Goal: Task Accomplishment & Management: Complete application form

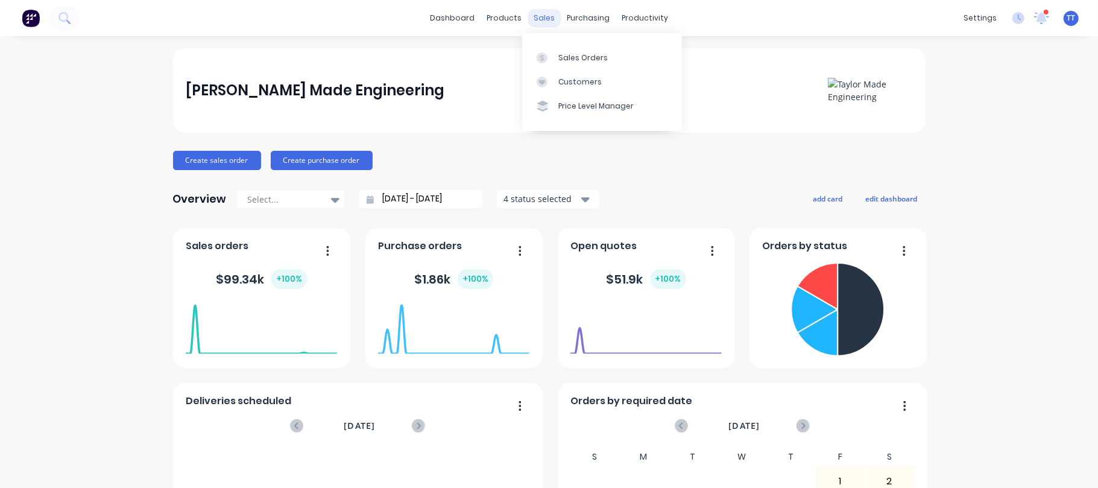
click at [541, 15] on div "sales" at bounding box center [543, 18] width 33 height 18
click at [599, 56] on div "Sales Orders" at bounding box center [582, 57] width 49 height 11
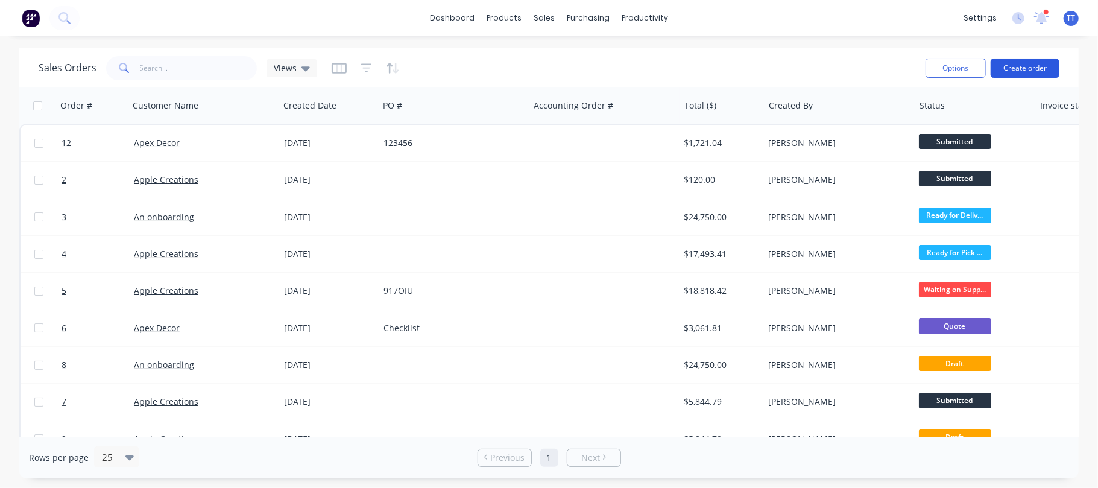
click at [1023, 68] on button "Create order" at bounding box center [1024, 67] width 69 height 19
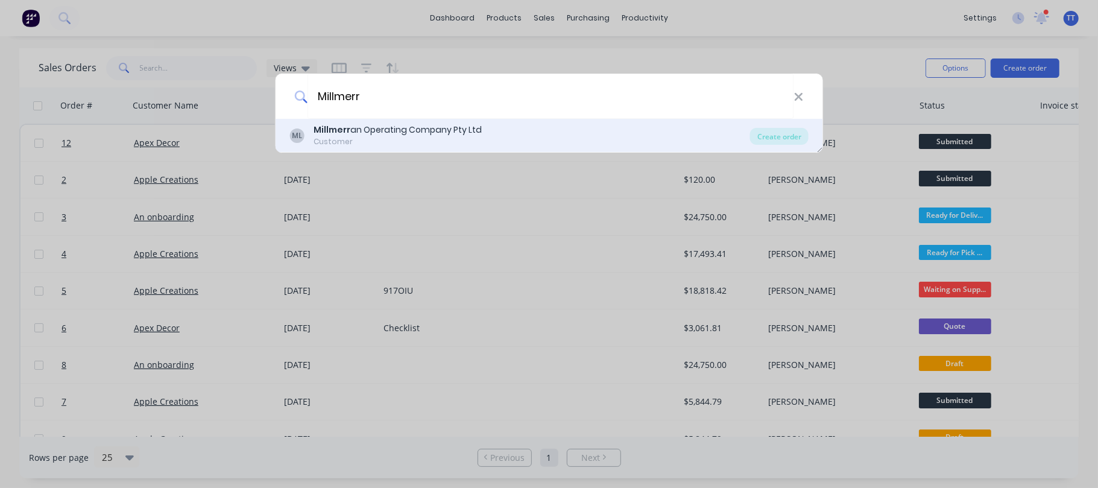
type input "Millmerr"
click at [360, 128] on div "Millmerr an Operating Company Pty Ltd" at bounding box center [397, 130] width 168 height 13
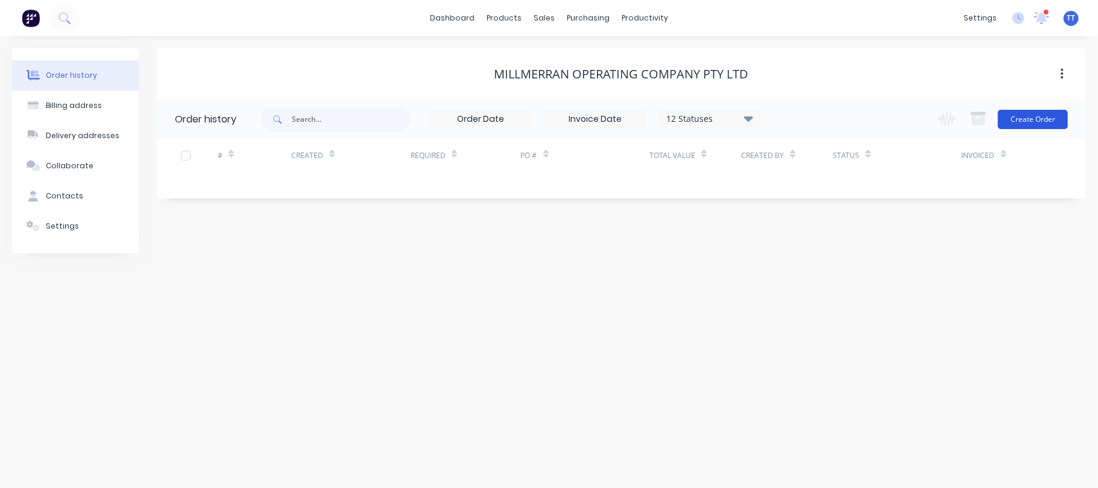
click at [1048, 113] on button "Create Order" at bounding box center [1032, 119] width 70 height 19
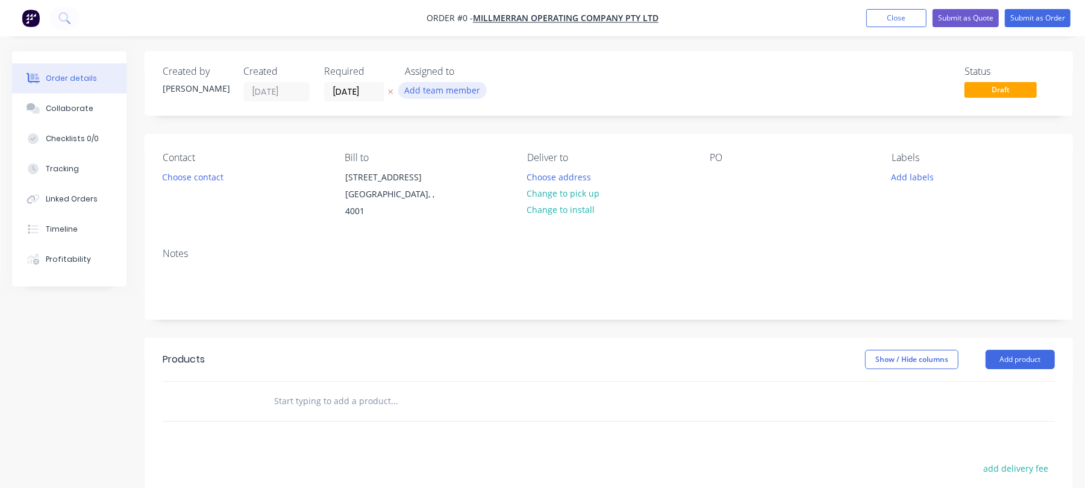
click at [444, 86] on button "Add team member" at bounding box center [442, 90] width 89 height 16
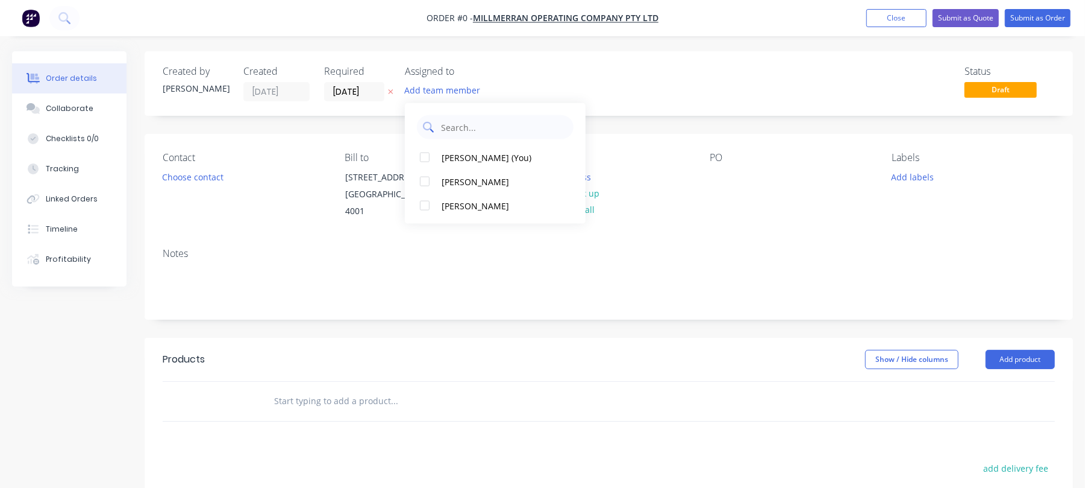
click at [452, 128] on input "text" at bounding box center [504, 127] width 128 height 24
type input "jack"
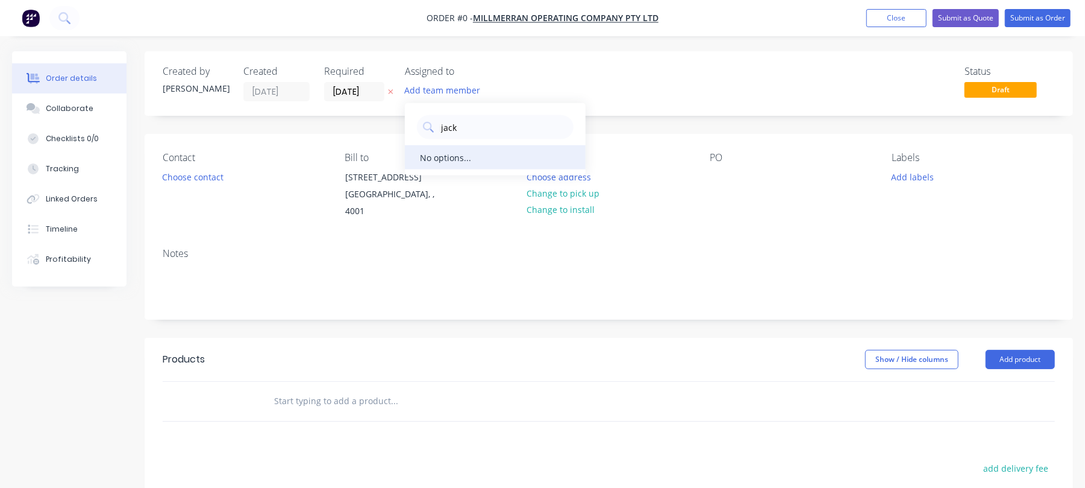
click at [447, 157] on div "No options..." at bounding box center [445, 157] width 51 height 13
click at [518, 89] on div "Add team member" at bounding box center [465, 91] width 121 height 18
click at [459, 86] on button "Add team member" at bounding box center [442, 90] width 89 height 16
click at [457, 88] on button "Add team member" at bounding box center [442, 90] width 89 height 16
type input "j"
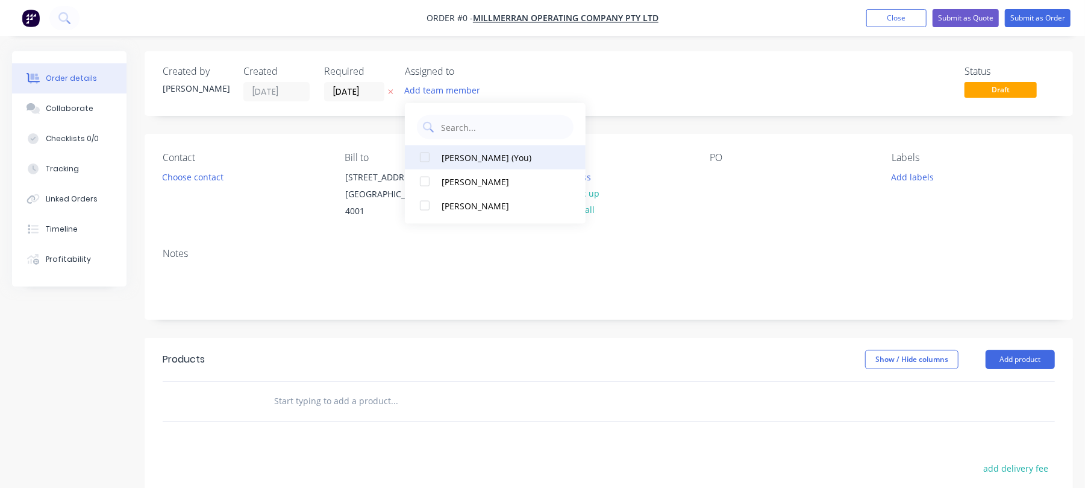
click at [486, 151] on div "[PERSON_NAME] (You)" at bounding box center [502, 157] width 121 height 13
click at [369, 90] on div "Order details Collaborate Checklists 0/0 Tracking Linked Orders Timeline Profit…" at bounding box center [542, 389] width 1085 height 677
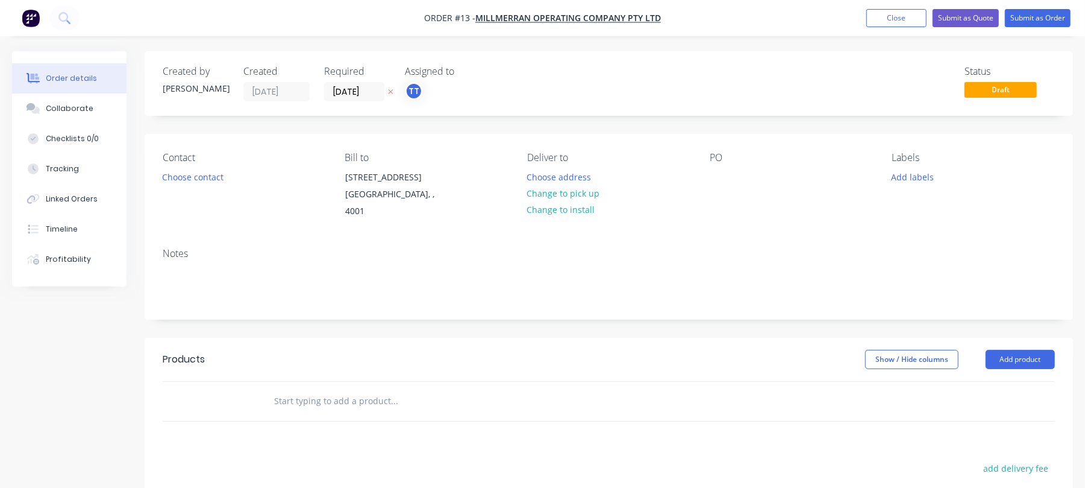
drag, startPoint x: 375, startPoint y: 92, endPoint x: 324, endPoint y: 90, distance: 51.2
click at [324, 90] on label "[DATE]" at bounding box center [354, 91] width 60 height 19
click at [325, 90] on input "[DATE]" at bounding box center [354, 92] width 59 height 18
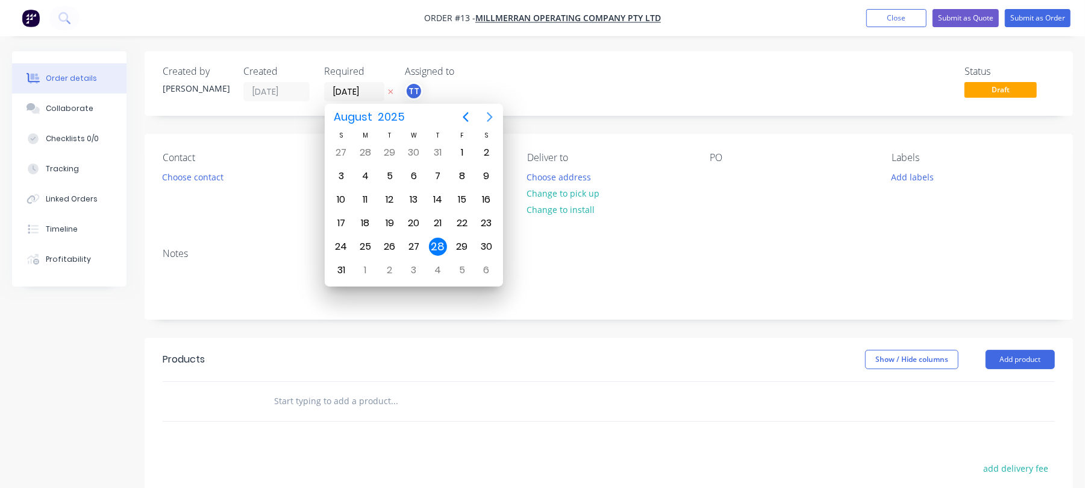
click at [489, 114] on icon "Next page" at bounding box center [490, 117] width 5 height 10
type input "[DATE]"
click at [463, 112] on icon "Previous page" at bounding box center [466, 117] width 14 height 14
click at [339, 174] on div "7" at bounding box center [341, 176] width 18 height 18
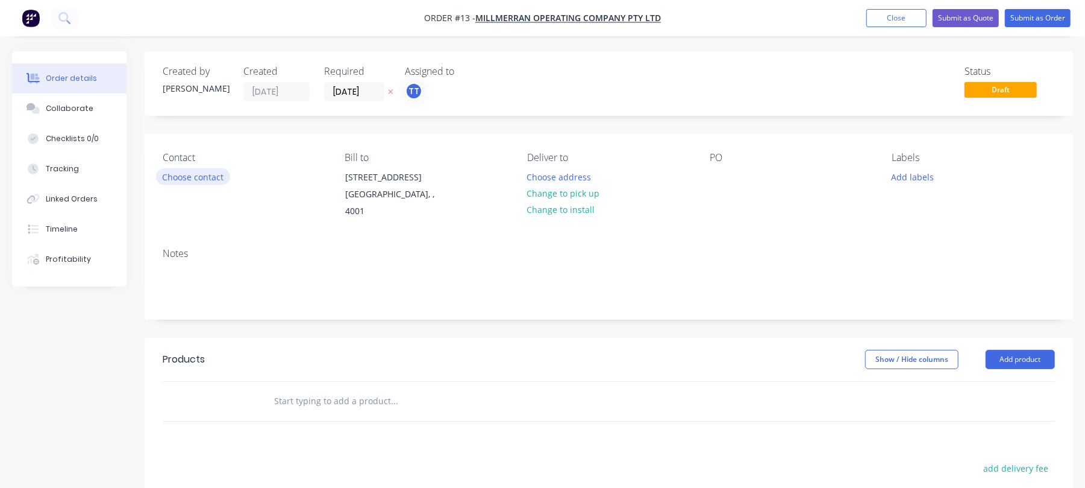
click at [210, 175] on button "Choose contact" at bounding box center [193, 176] width 74 height 16
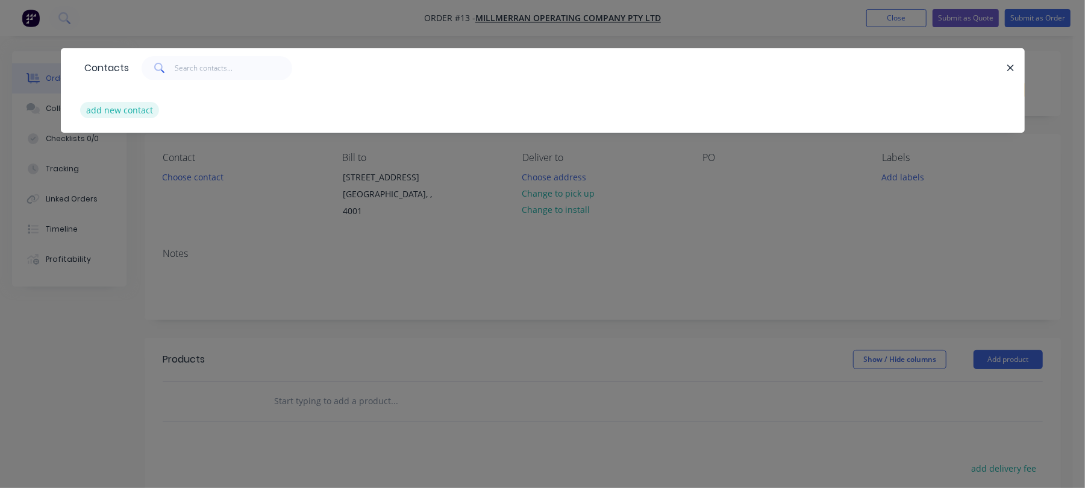
click at [146, 107] on button "add new contact" at bounding box center [120, 110] width 80 height 16
select select "AU"
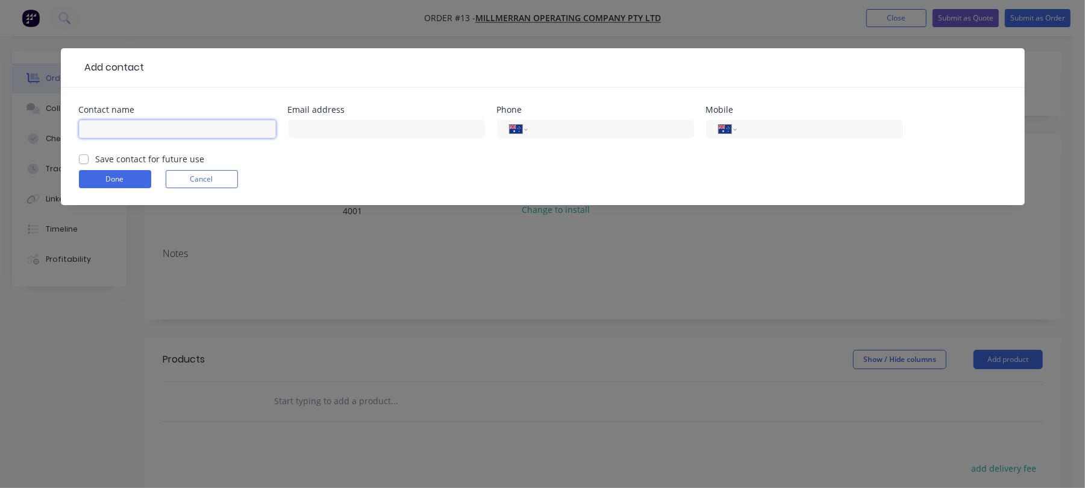
click at [186, 128] on input "text" at bounding box center [177, 129] width 197 height 18
type input "[PERSON_NAME]"
click at [782, 124] on input "tel" at bounding box center [818, 129] width 145 height 14
paste input "0401 352 870"
type input "0401 352 870"
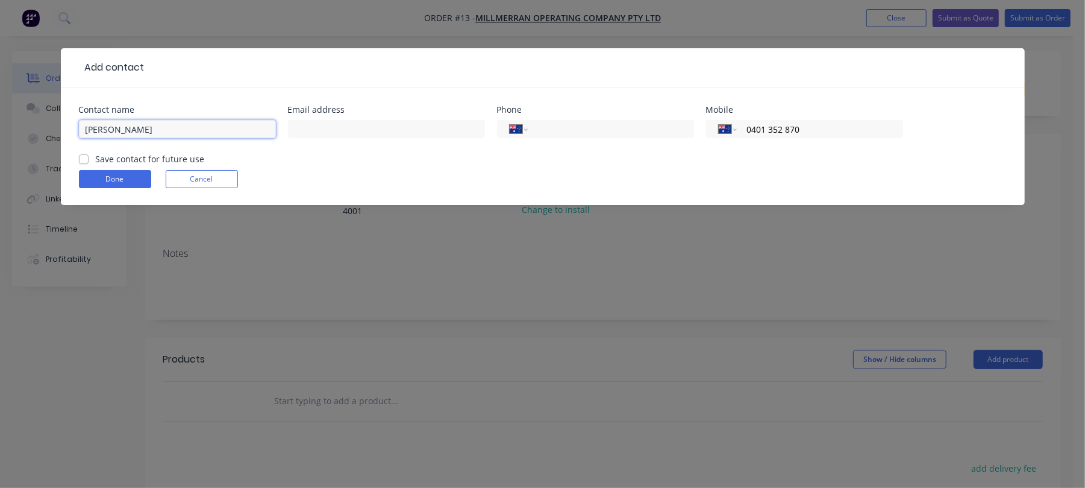
click at [209, 127] on input "[PERSON_NAME]" at bounding box center [177, 129] width 197 height 18
type input "[PERSON_NAME]"
click at [360, 131] on input "text" at bounding box center [386, 129] width 197 height 18
type input "[EMAIL_ADDRESS][DOMAIN_NAME]"
click at [96, 157] on label "Save contact for future use" at bounding box center [150, 158] width 109 height 13
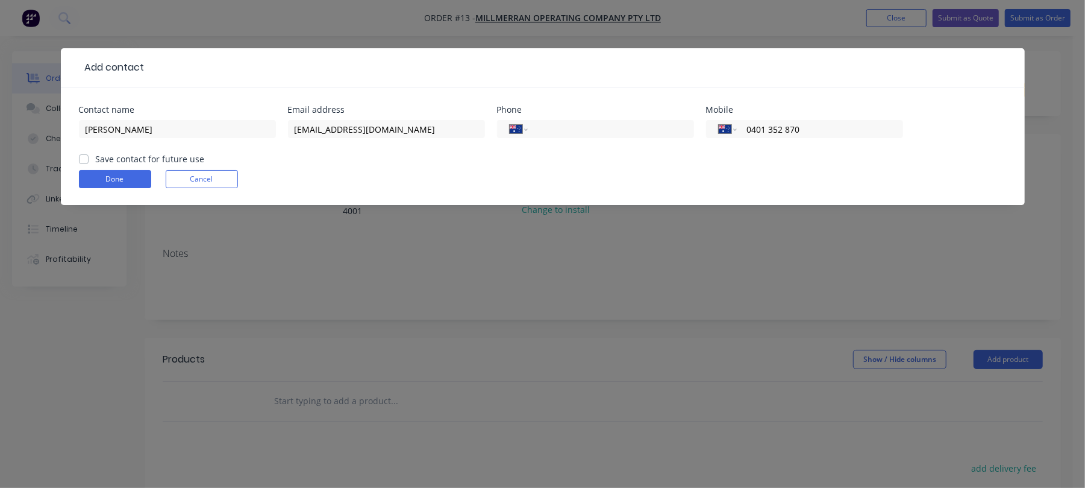
click at [83, 157] on input "Save contact for future use" at bounding box center [84, 157] width 10 height 11
checkbox input "true"
click at [99, 172] on button "Done" at bounding box center [115, 179] width 72 height 18
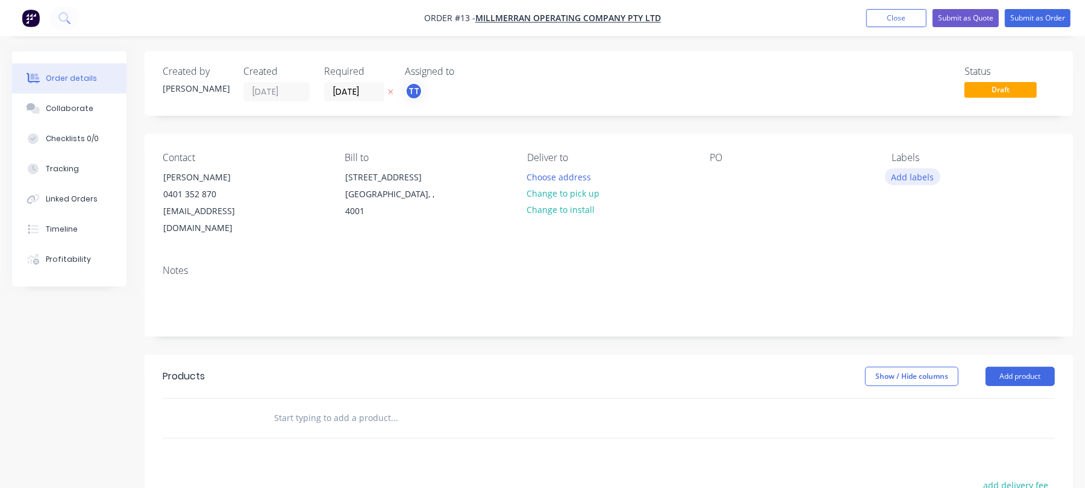
click at [914, 171] on button "Add labels" at bounding box center [912, 176] width 55 height 16
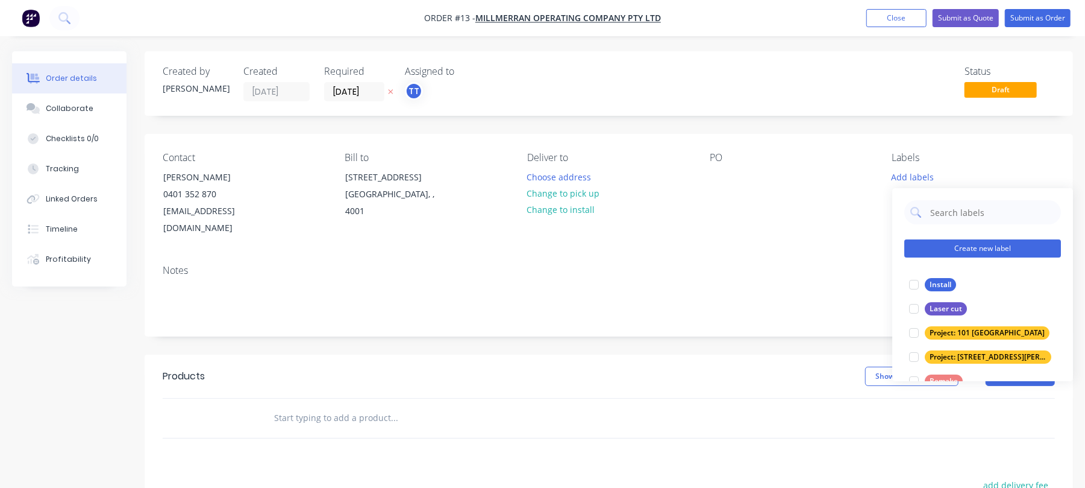
click at [965, 247] on button "Create new label" at bounding box center [983, 248] width 157 height 18
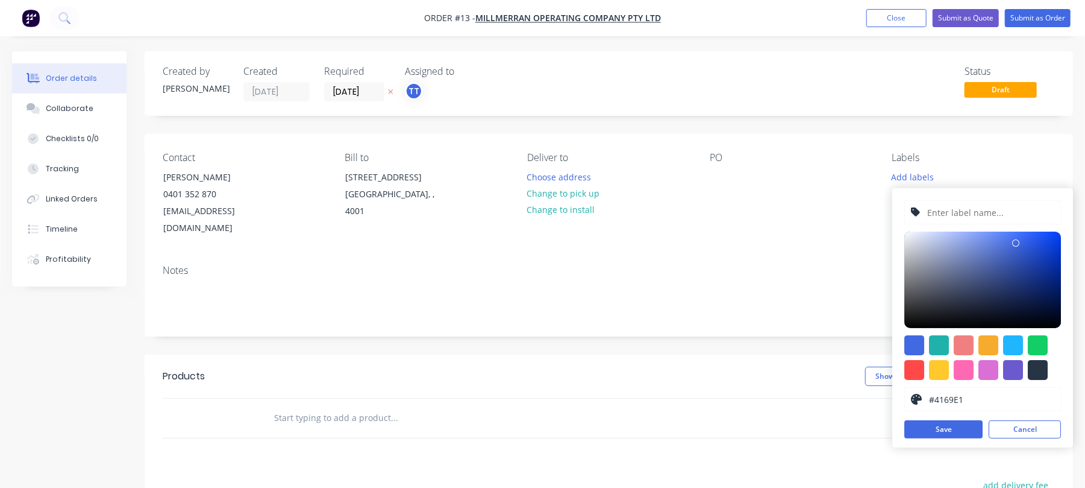
click at [953, 207] on input "text" at bounding box center [991, 212] width 128 height 23
type input "Site Work"
click at [915, 343] on div at bounding box center [915, 345] width 20 height 20
click at [950, 398] on input "#4169E1" at bounding box center [991, 399] width 127 height 23
click at [950, 430] on button "Save" at bounding box center [944, 429] width 78 height 18
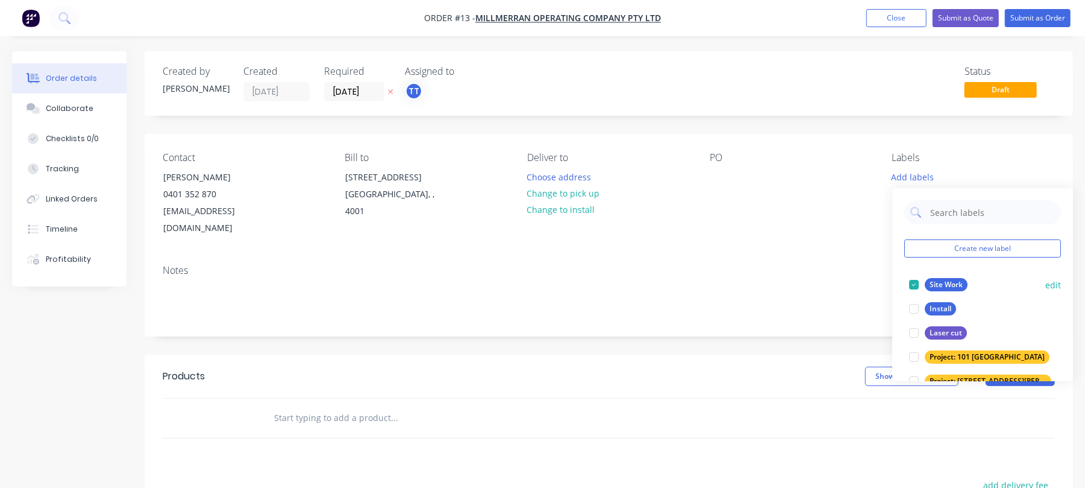
click at [950, 283] on div "Site Work" at bounding box center [946, 284] width 43 height 13
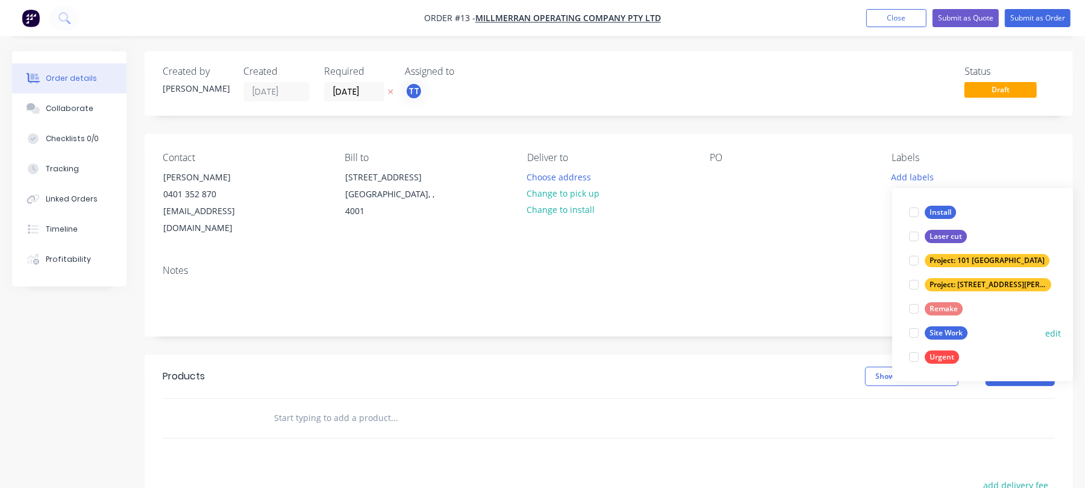
click at [915, 328] on div at bounding box center [914, 333] width 24 height 24
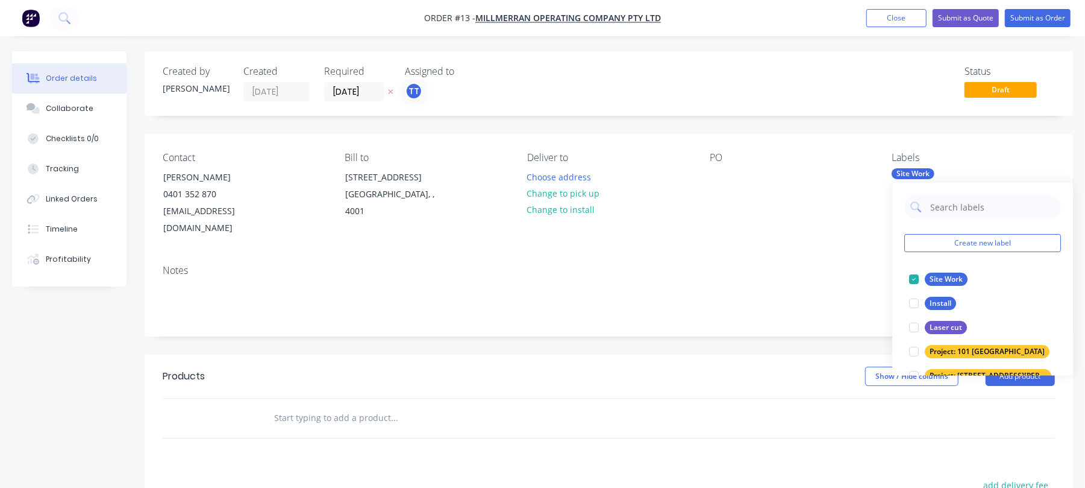
click at [845, 302] on div "Notes" at bounding box center [609, 295] width 929 height 81
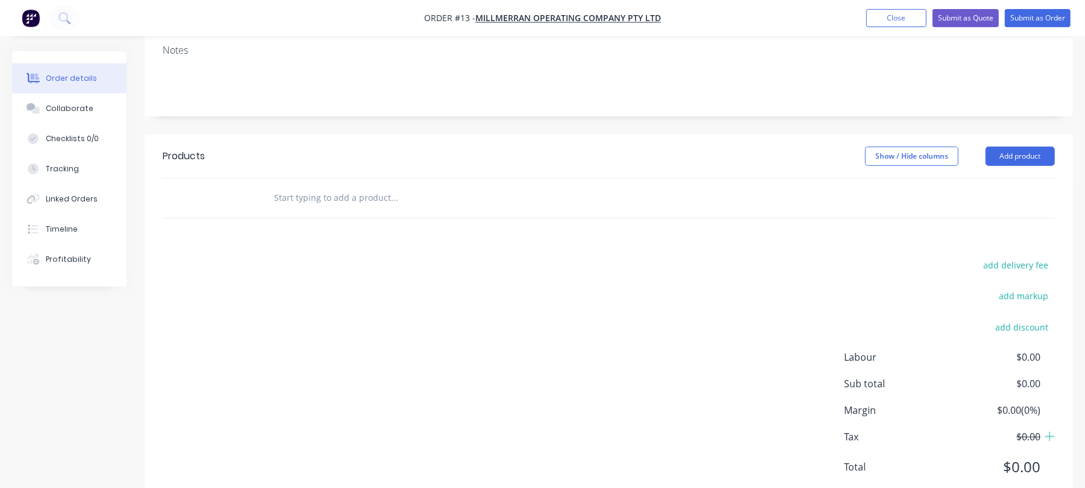
scroll to position [241, 0]
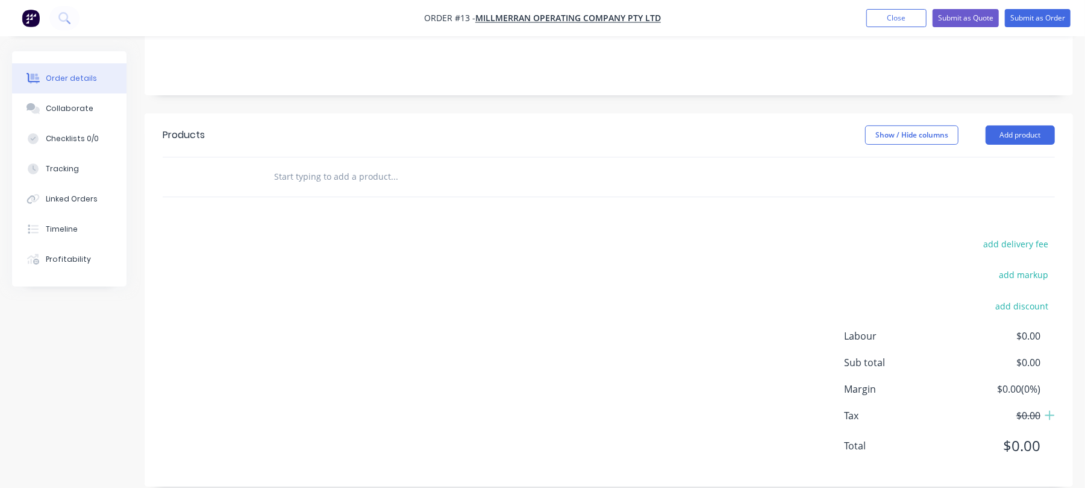
click at [369, 169] on input "text" at bounding box center [394, 177] width 241 height 24
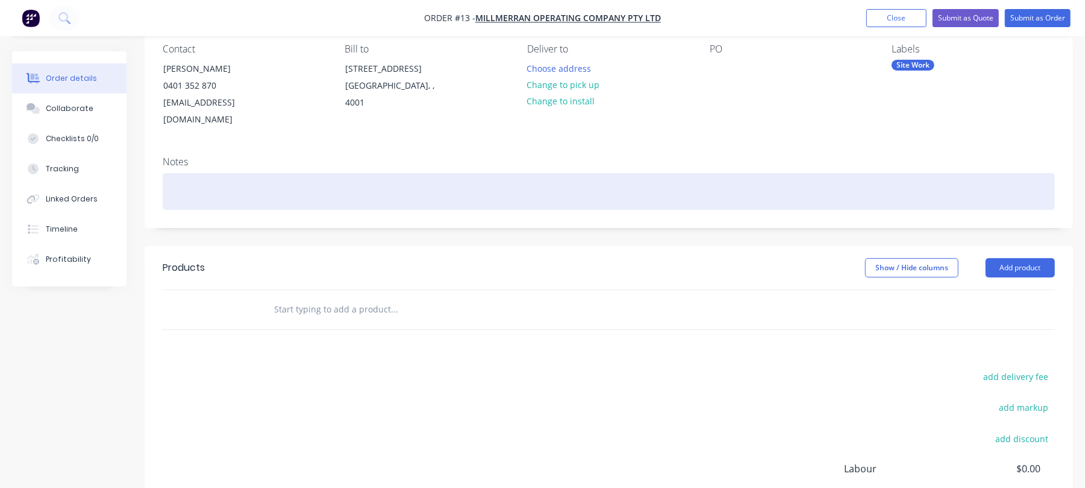
scroll to position [80, 0]
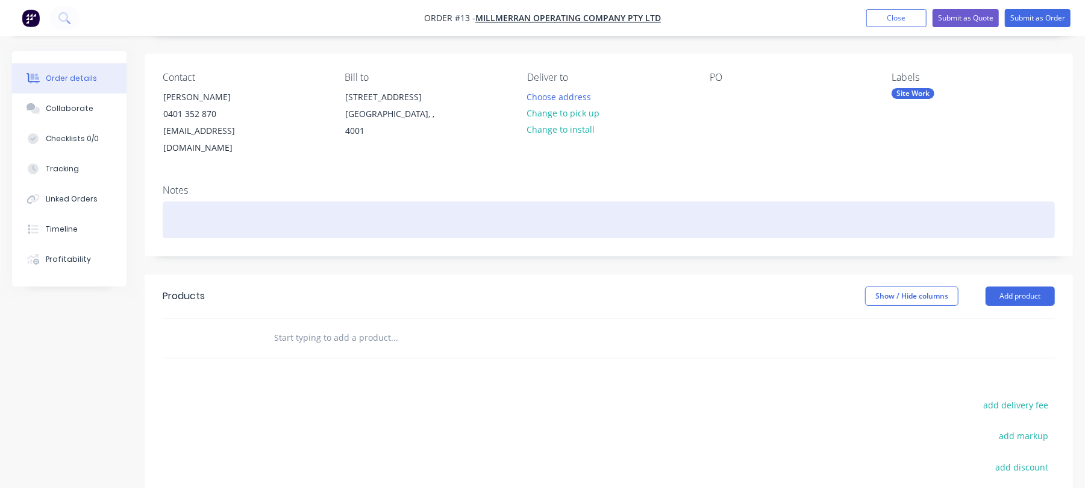
click at [235, 201] on div at bounding box center [609, 219] width 893 height 37
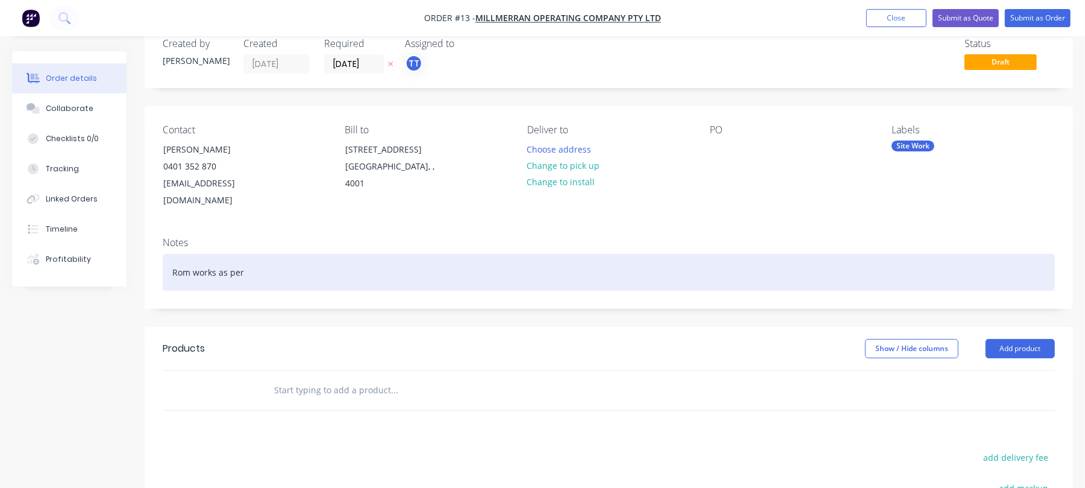
scroll to position [0, 0]
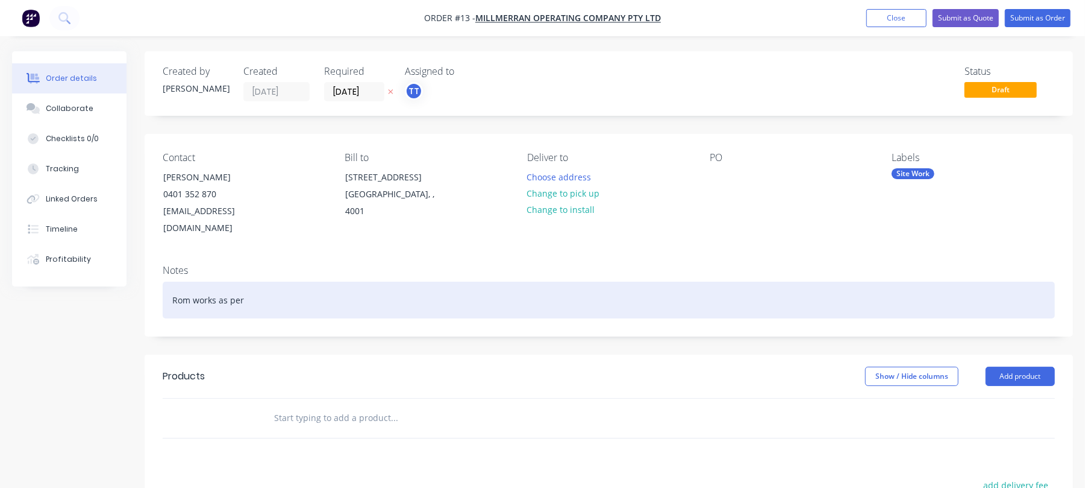
click at [270, 283] on div "Rom works as per" at bounding box center [609, 299] width 893 height 37
drag, startPoint x: 272, startPoint y: 283, endPoint x: 137, endPoint y: 278, distance: 135.1
click at [137, 278] on div "Order details Collaborate Checklists 0/0 Tracking Linked Orders Timeline Profit…" at bounding box center [542, 398] width 1085 height 694
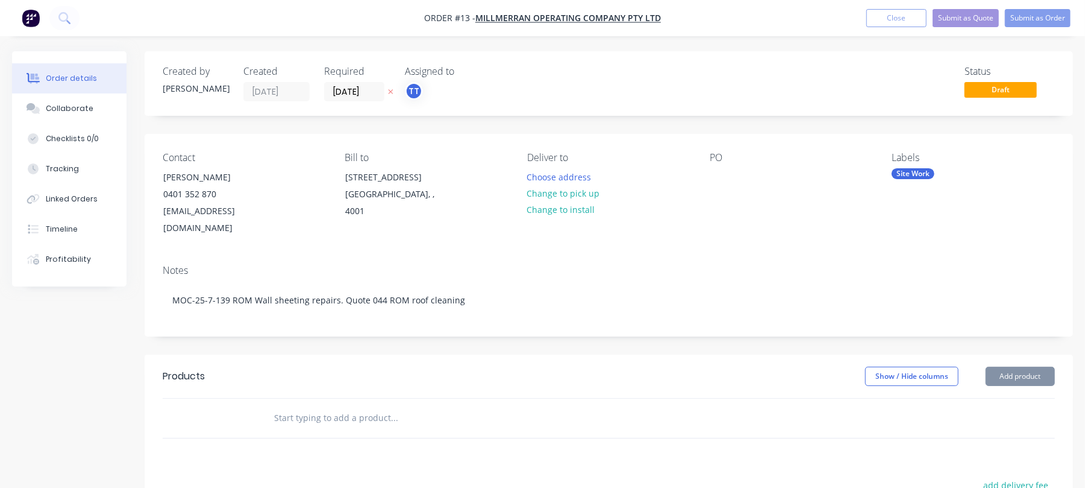
click at [739, 305] on div "Notes MOC-25-7-139 ROM Wall sheeting repairs. Quote 044 ROM roof cleaning" at bounding box center [609, 295] width 929 height 81
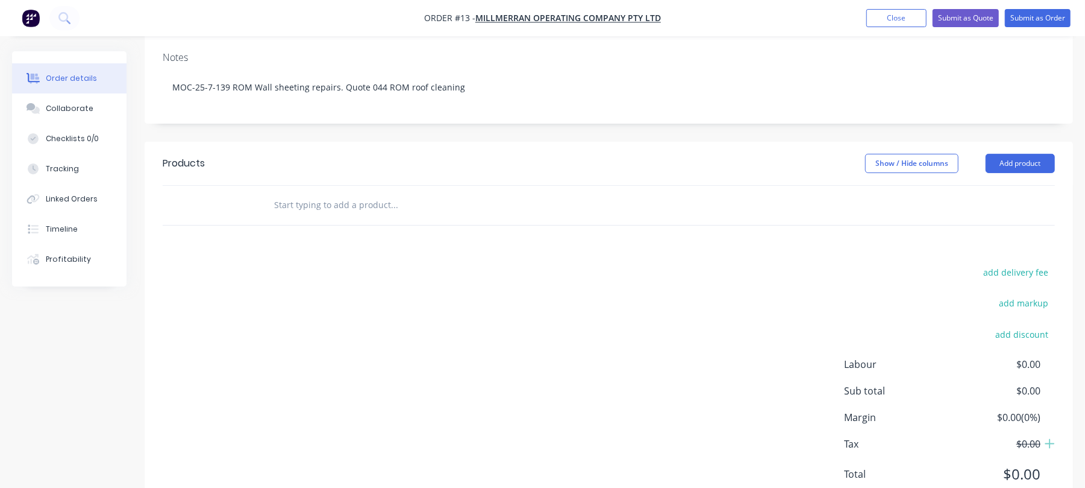
scroll to position [241, 0]
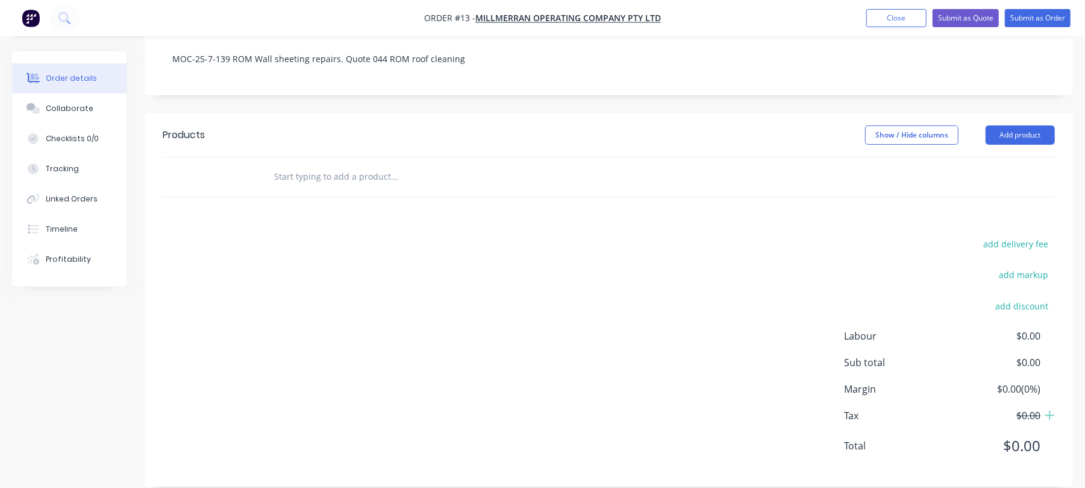
click at [504, 236] on div "add delivery fee add markup add discount Labour $0.00 Sub total $0.00 Margin $0…" at bounding box center [609, 352] width 893 height 233
click at [353, 165] on input "text" at bounding box center [394, 177] width 241 height 24
type input "s"
type input "b"
type input "c"
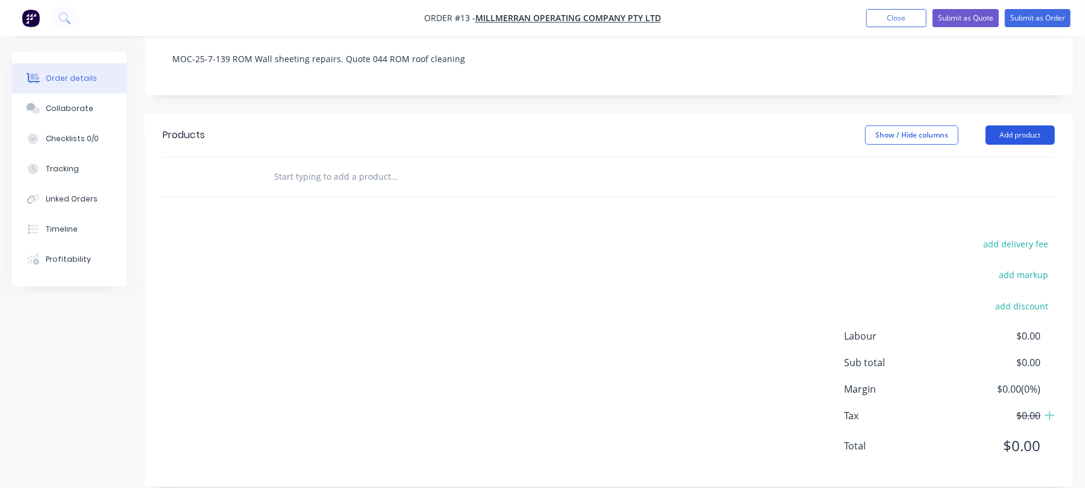
click at [1020, 125] on button "Add product" at bounding box center [1020, 134] width 69 height 19
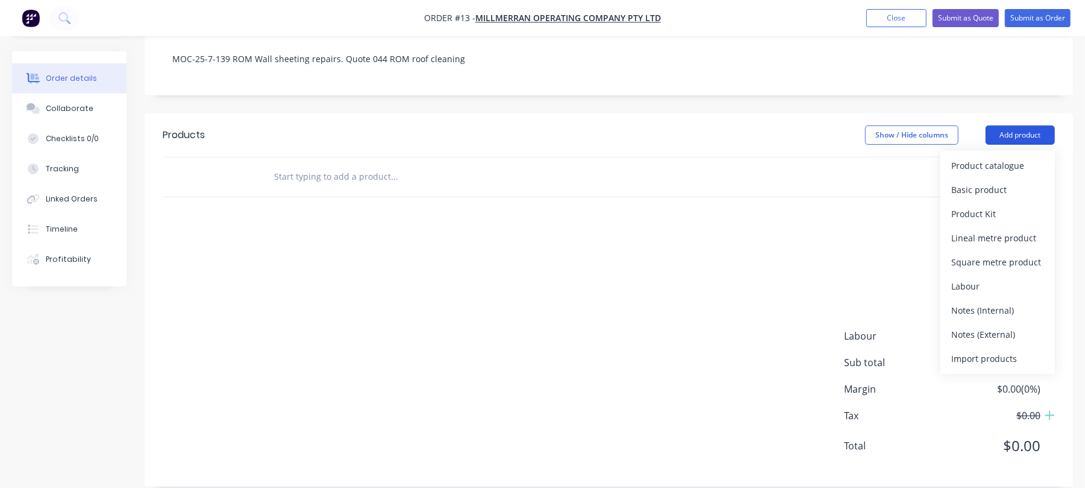
click at [1016, 125] on button "Add product" at bounding box center [1020, 134] width 69 height 19
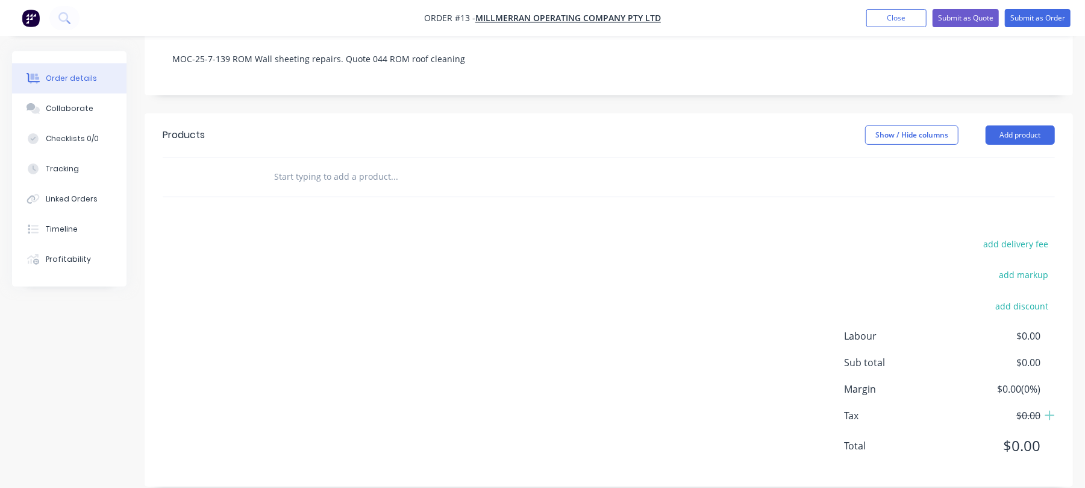
click at [460, 165] on input "text" at bounding box center [394, 177] width 241 height 24
type input "Rom Repair works Quote 044."
click at [1027, 328] on span "$0.00" at bounding box center [996, 335] width 89 height 14
click at [994, 157] on div "Rom Repair works Quote 044." at bounding box center [609, 176] width 893 height 39
click at [388, 165] on input "Rom Repair works Quote 044." at bounding box center [394, 177] width 241 height 24
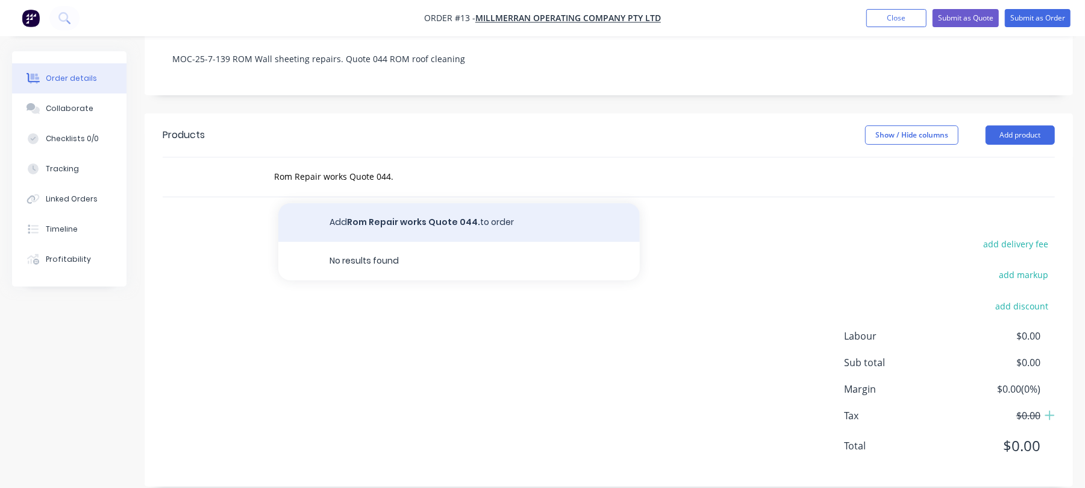
click at [444, 203] on button "Add Rom Repair works Quote 044. to order" at bounding box center [459, 222] width 362 height 39
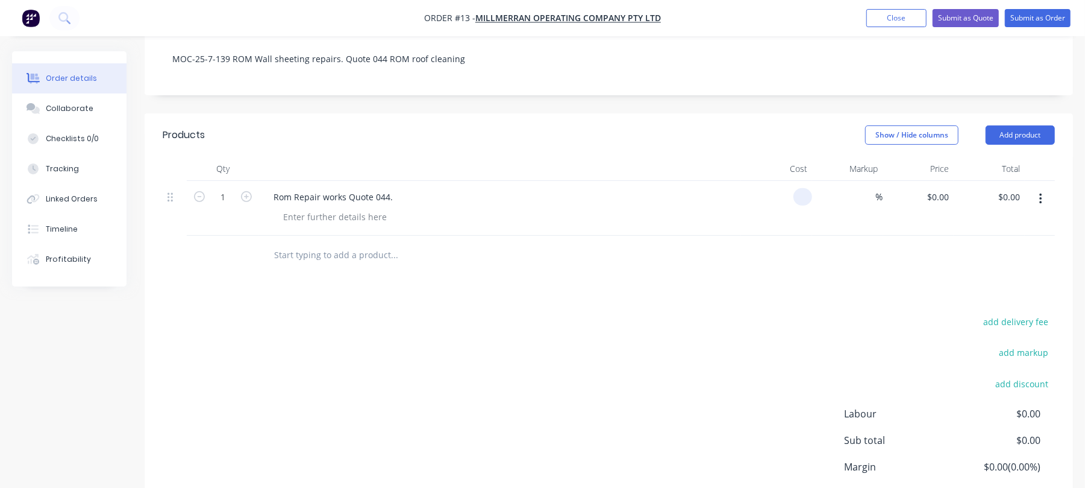
click at [802, 188] on input at bounding box center [806, 196] width 14 height 17
type input "$26,750.00"
click at [406, 188] on div "Rom Repair works Quote 044." at bounding box center [500, 196] width 473 height 17
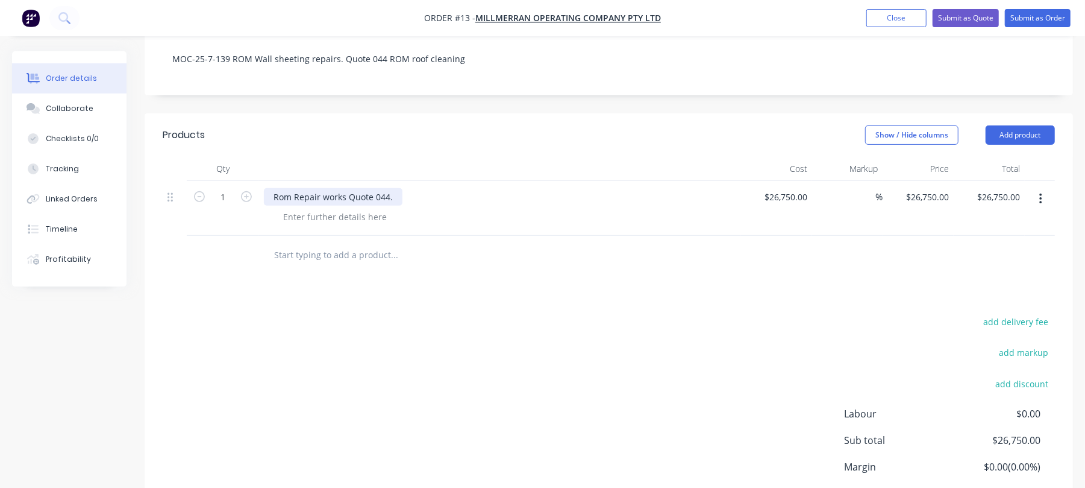
click at [273, 188] on div "Rom Repair works Quote 044." at bounding box center [333, 196] width 139 height 17
click at [790, 188] on input "26750" at bounding box center [797, 196] width 30 height 17
click at [371, 188] on div "Labour Rom Repair works Quote 044." at bounding box center [348, 196] width 169 height 17
click at [300, 188] on div "Labour Rom Repair works Quote 044." at bounding box center [348, 196] width 169 height 17
drag, startPoint x: 301, startPoint y: 181, endPoint x: 272, endPoint y: 180, distance: 29.0
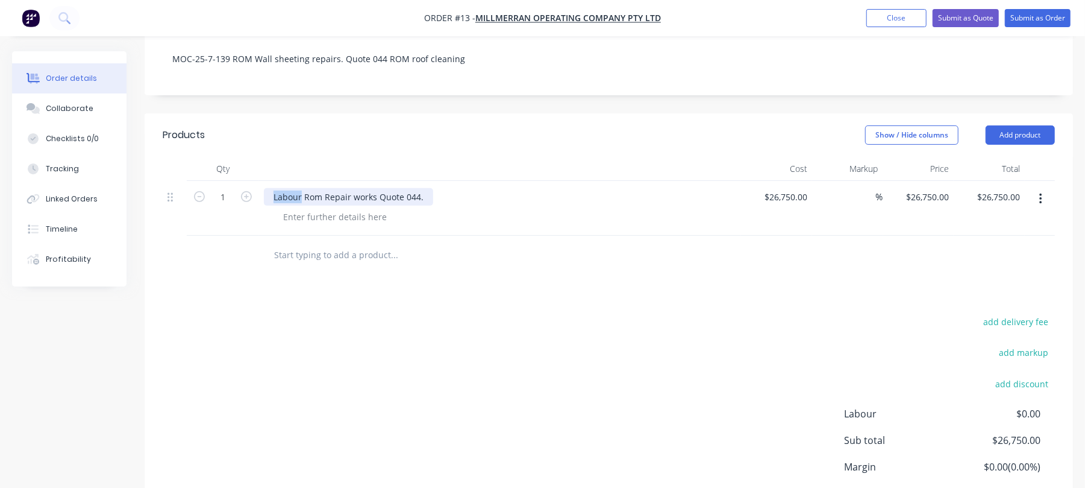
click at [272, 188] on div "Labour Rom Repair works Quote 044." at bounding box center [348, 196] width 169 height 17
click at [314, 188] on div "Labour Rom Repair works Quote 044." at bounding box center [348, 196] width 169 height 17
drag, startPoint x: 422, startPoint y: 177, endPoint x: 268, endPoint y: 177, distance: 153.7
click at [268, 188] on div "Labour Rom Repair works Quote 044." at bounding box center [348, 196] width 169 height 17
type input "6"
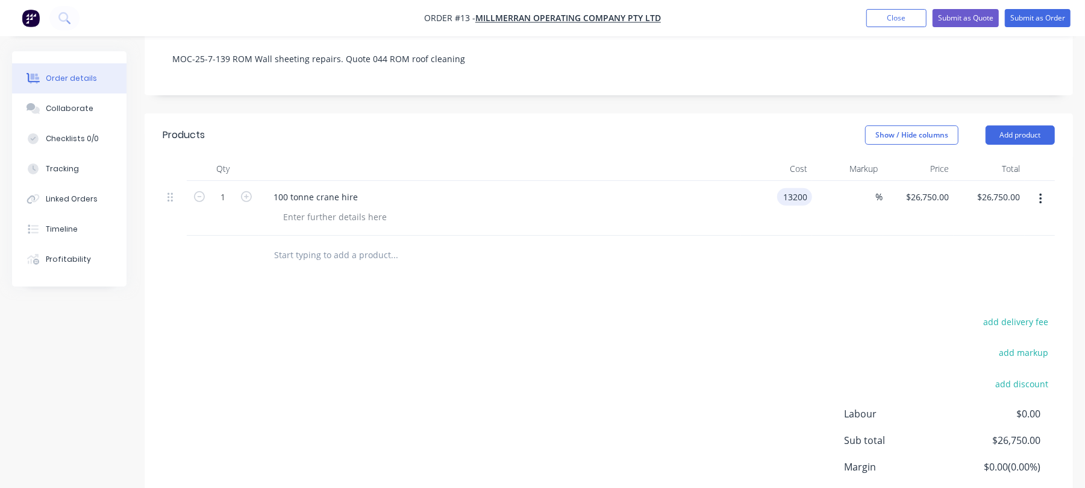
type input "$13,200.00"
click at [353, 244] on input "text" at bounding box center [394, 255] width 241 height 24
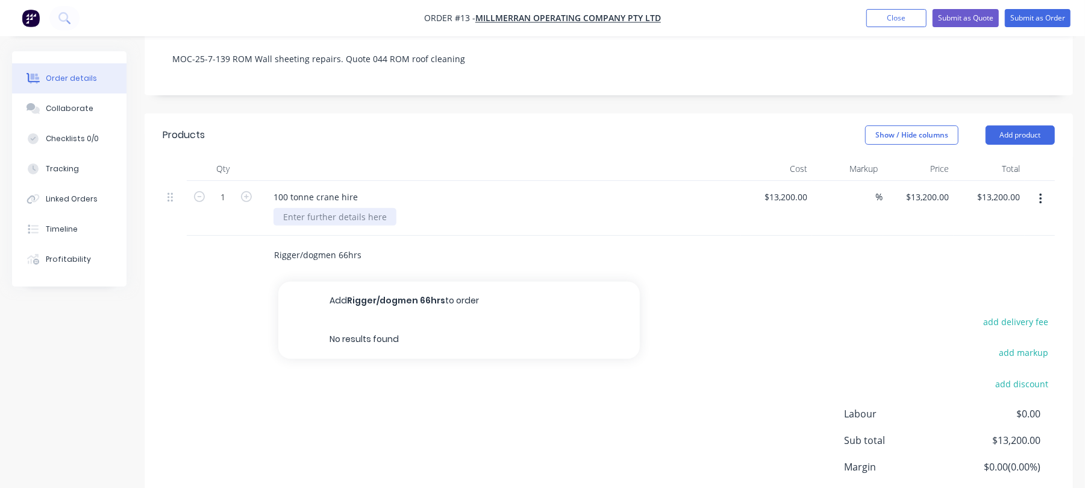
type input "Rigger/dogmen 66hrs"
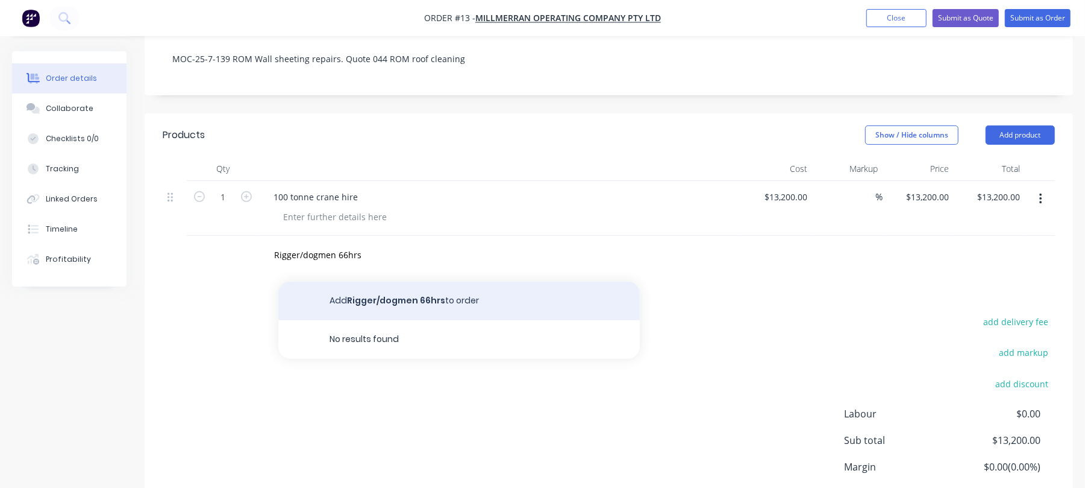
click at [462, 283] on button "Add Rigger/dogmen 66hrs to order" at bounding box center [459, 300] width 362 height 39
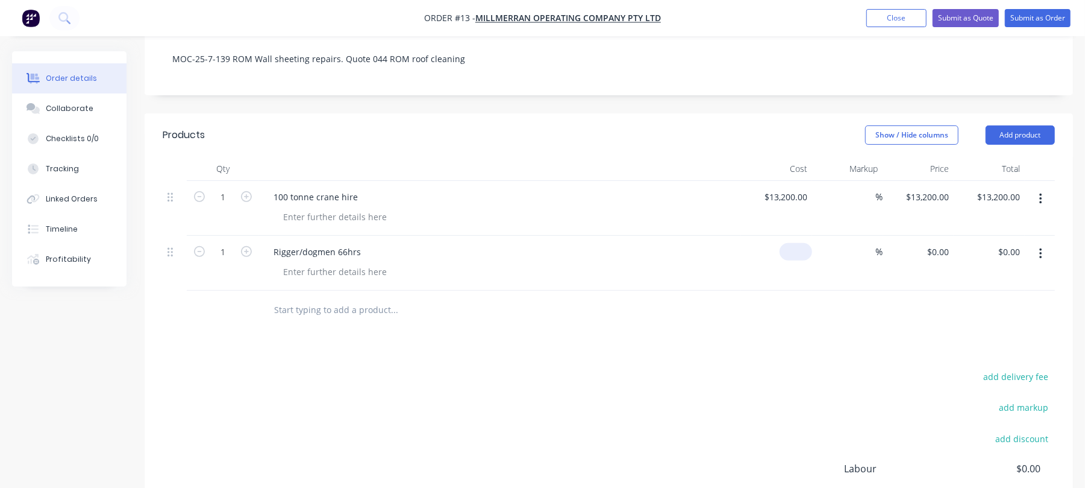
click at [793, 236] on div "$0.00" at bounding box center [776, 263] width 71 height 55
type input "$9,240.00"
click at [330, 298] on input "text" at bounding box center [394, 310] width 241 height 24
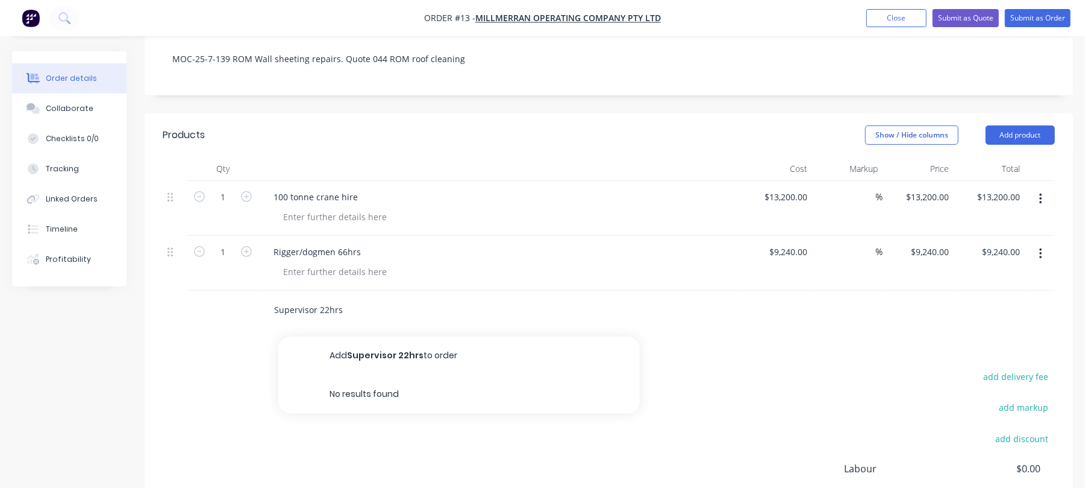
type input "Supervisor 22hrs"
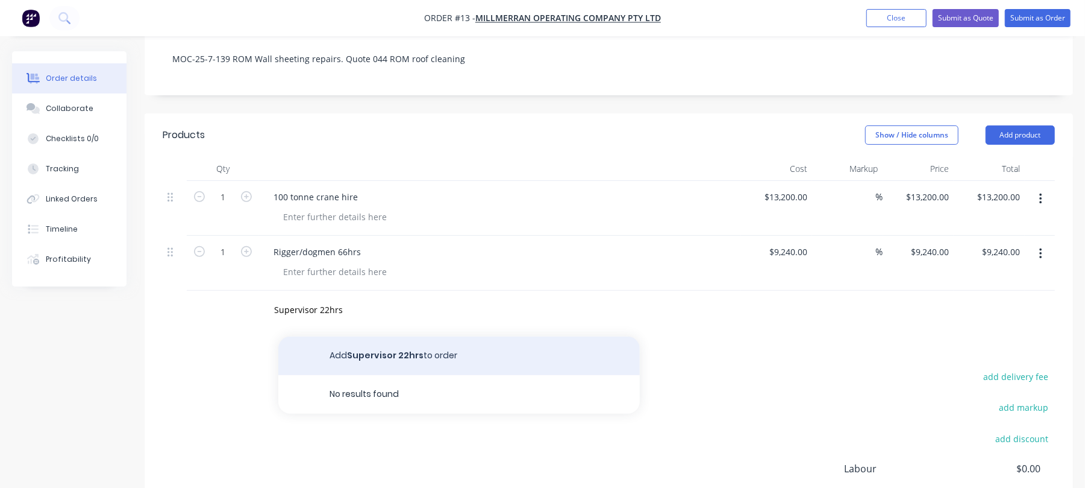
click at [383, 336] on button "Add Supervisor 22hrs to order" at bounding box center [459, 355] width 362 height 39
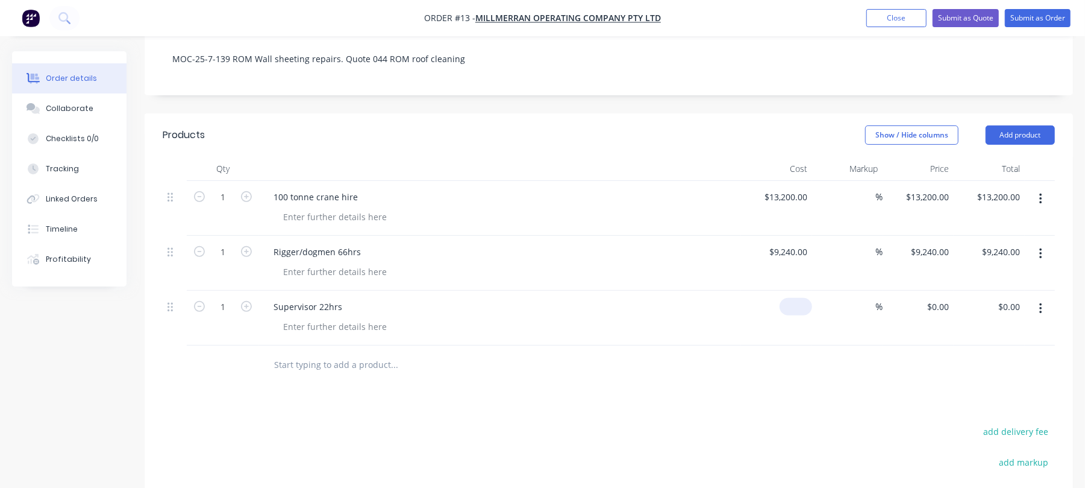
click at [796, 298] on div "$0.00" at bounding box center [796, 306] width 33 height 17
type input "$3,190.00"
click at [343, 353] on input "text" at bounding box center [394, 365] width 241 height 24
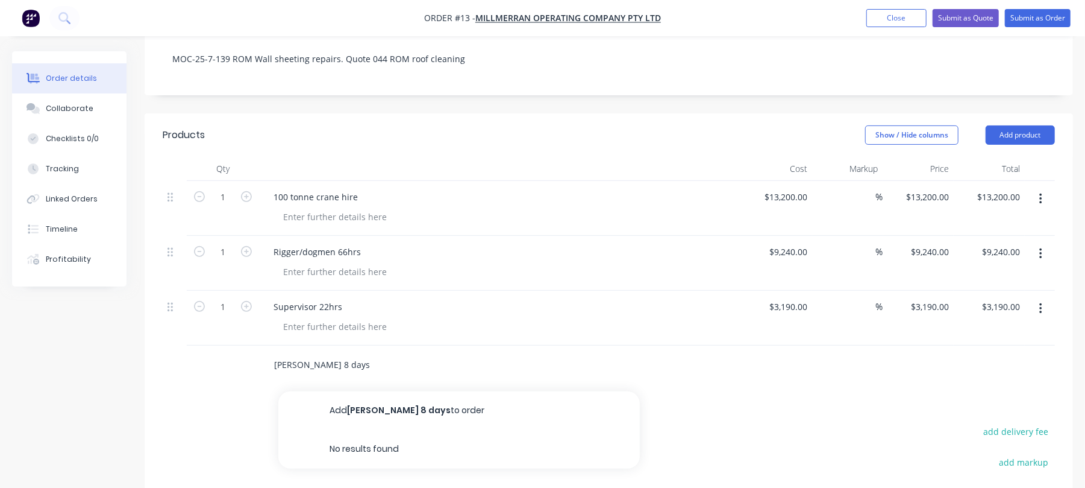
type input "[PERSON_NAME] 8 days"
click at [435, 396] on button "Add [PERSON_NAME] 8 days to order" at bounding box center [459, 410] width 362 height 39
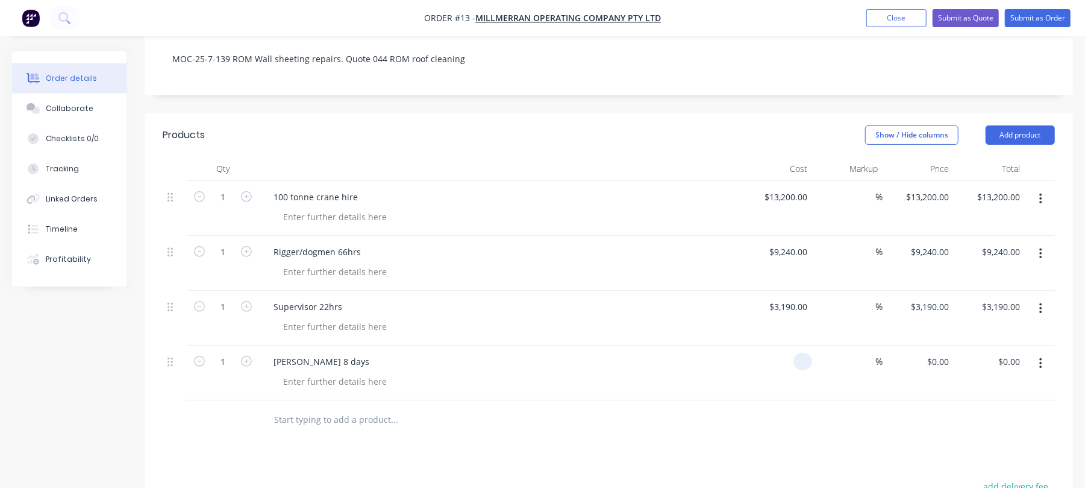
click at [802, 353] on input at bounding box center [806, 361] width 14 height 17
type input "$1,120.00"
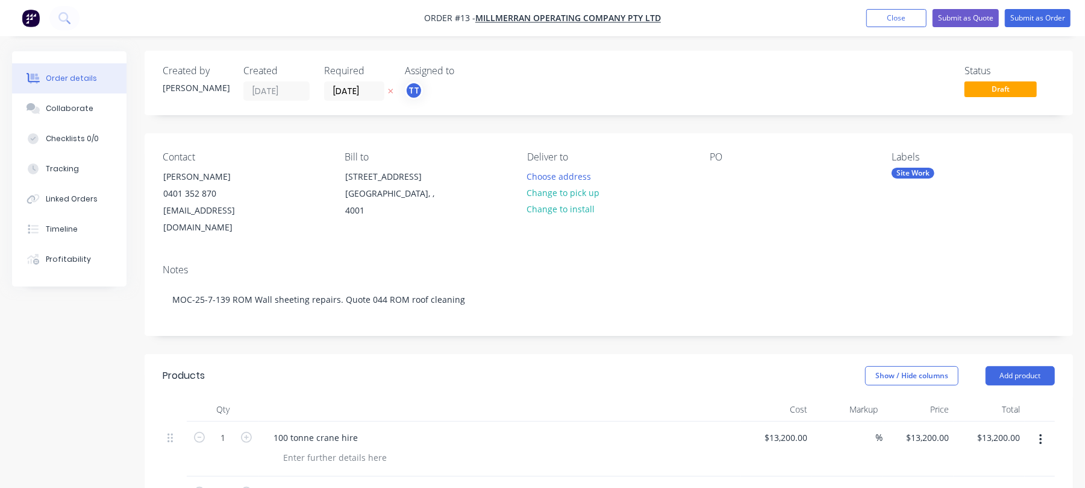
scroll to position [0, 0]
type input "$1,120.00"
click at [1057, 15] on button "Submit as Order" at bounding box center [1038, 18] width 66 height 18
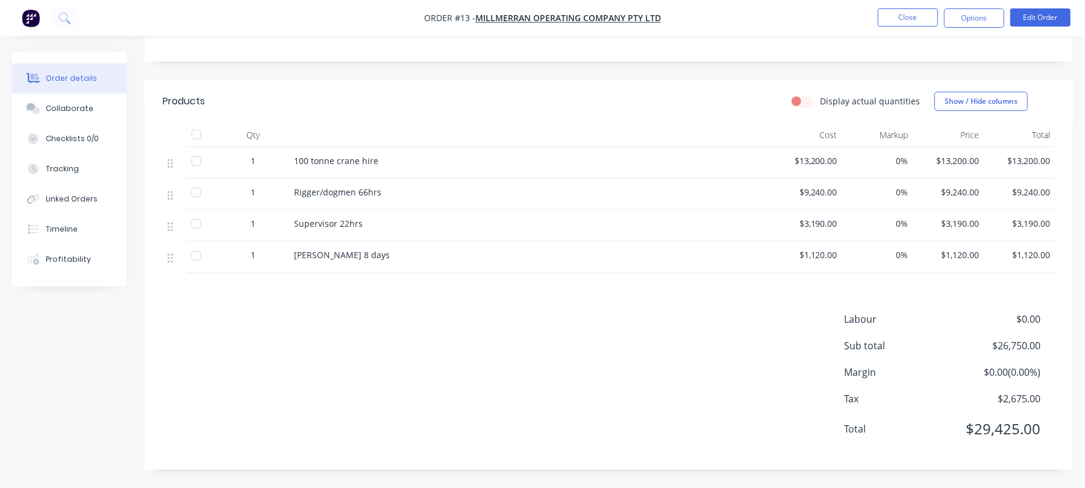
scroll to position [259, 0]
click at [820, 95] on label "Display actual quantities" at bounding box center [870, 101] width 100 height 13
click at [802, 95] on input "Display actual quantities" at bounding box center [797, 100] width 10 height 11
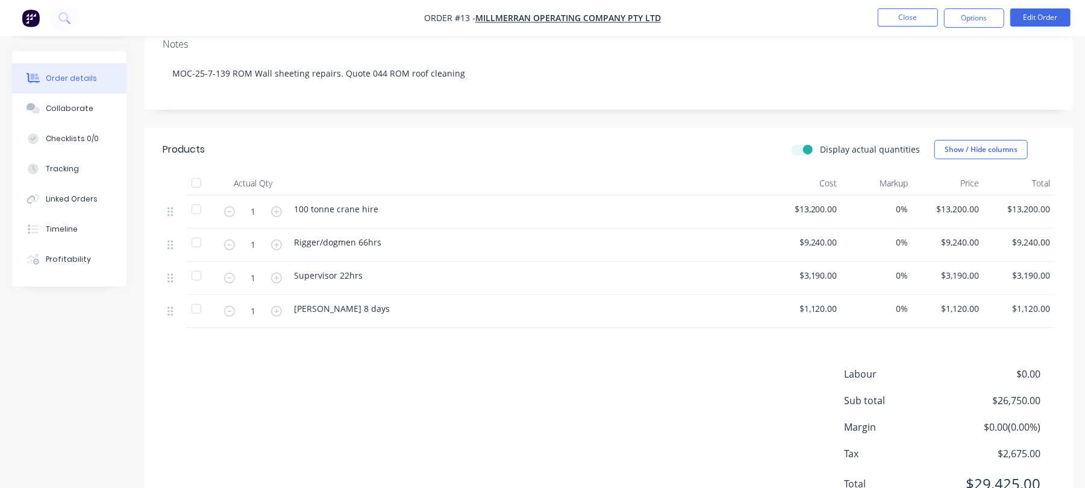
scroll to position [179, 0]
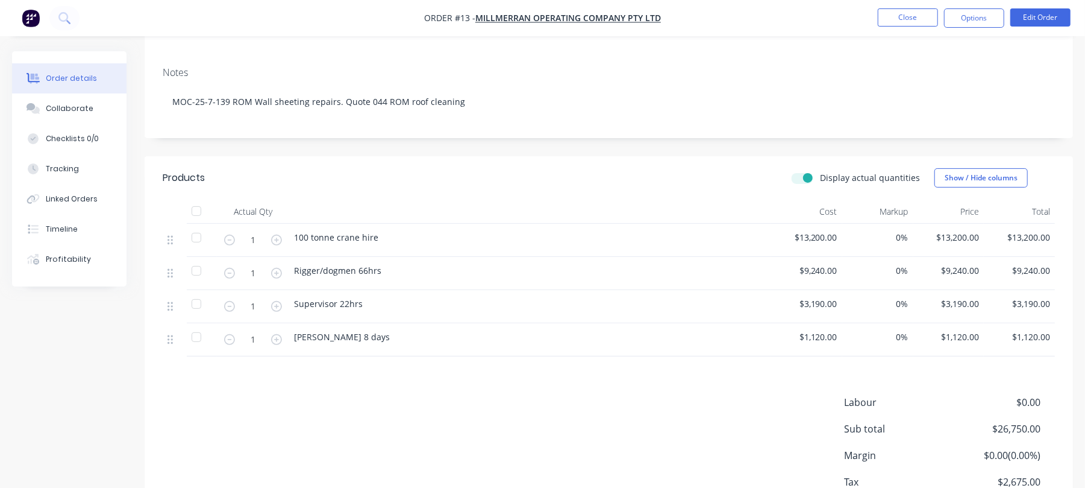
click at [820, 178] on label "Display actual quantities" at bounding box center [870, 177] width 100 height 13
click at [802, 178] on input "Display actual quantities" at bounding box center [797, 176] width 10 height 11
checkbox input "false"
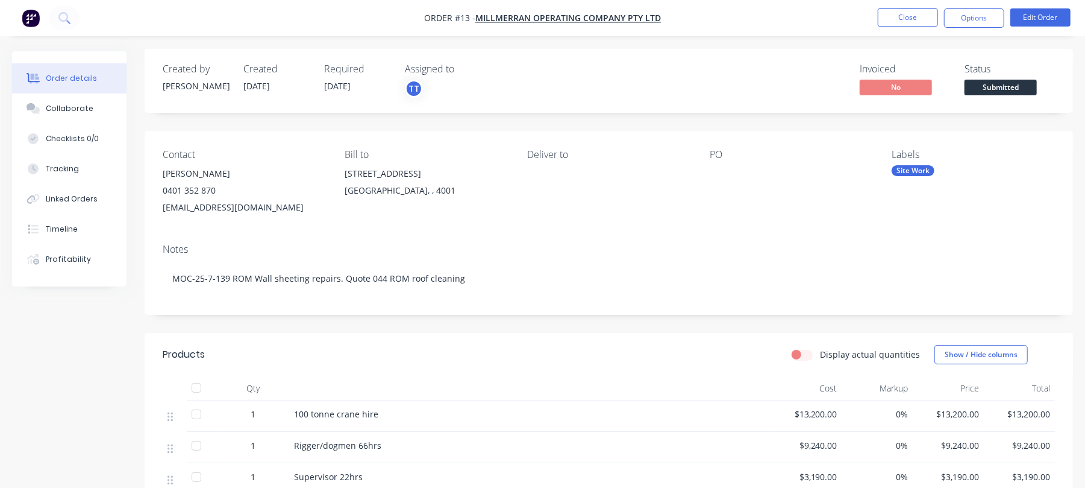
scroll to position [0, 0]
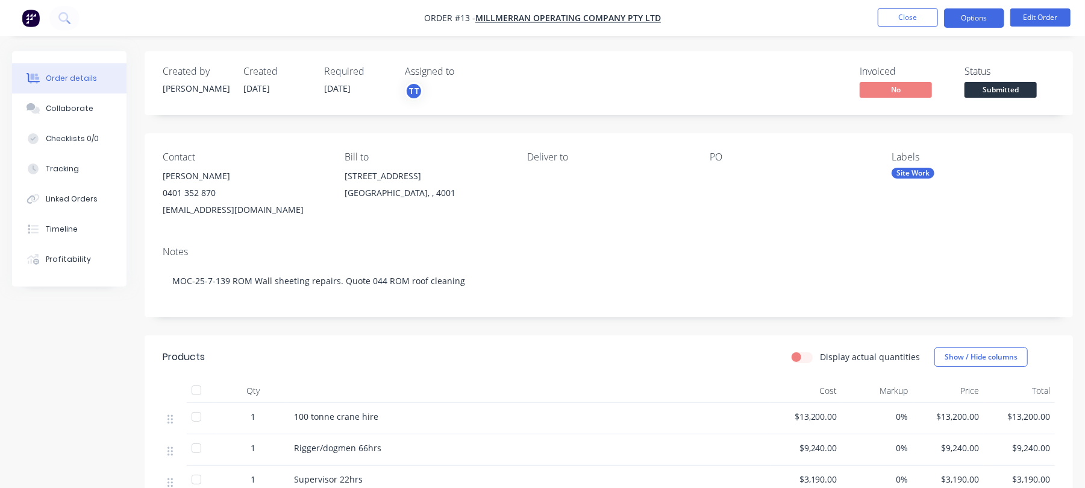
click at [973, 14] on button "Options" at bounding box center [974, 17] width 60 height 19
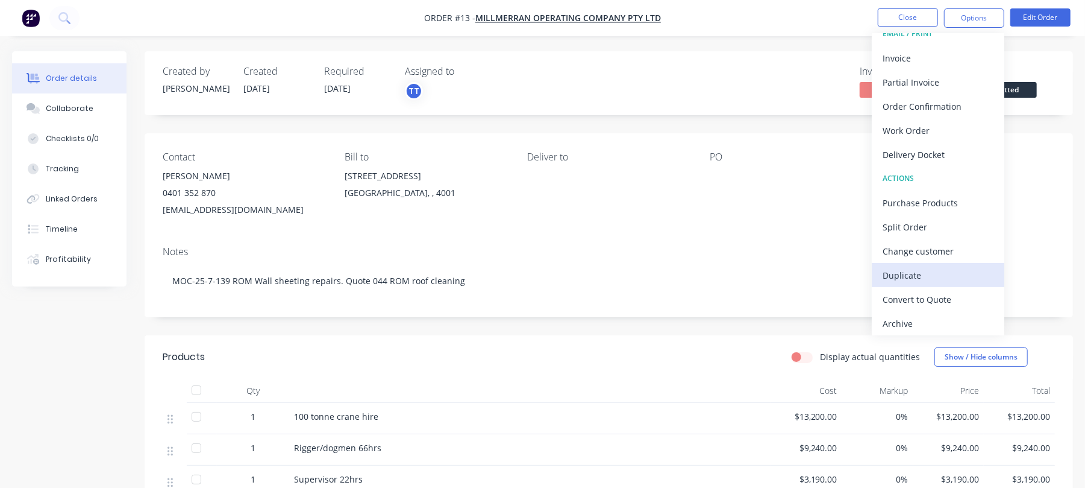
scroll to position [18, 0]
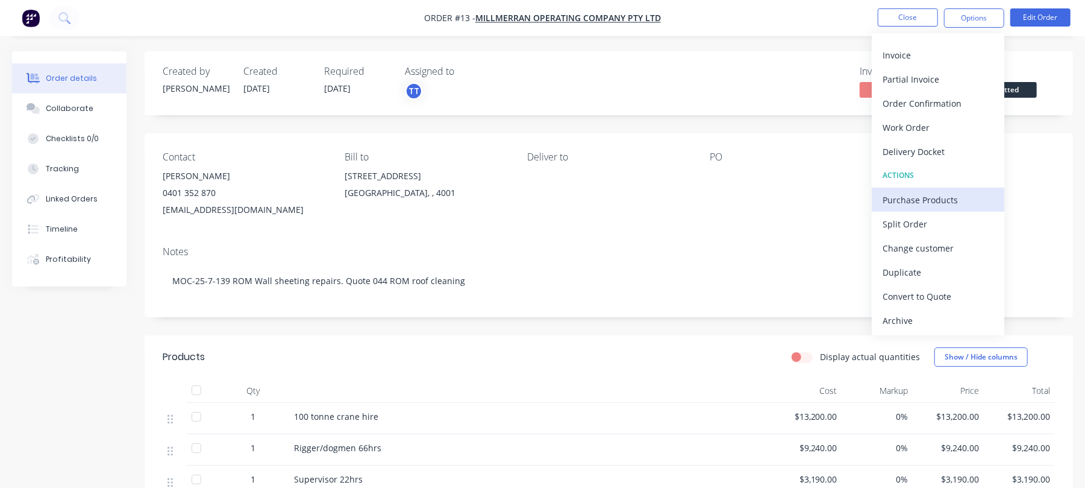
click at [935, 198] on div "Purchase Products" at bounding box center [938, 199] width 111 height 17
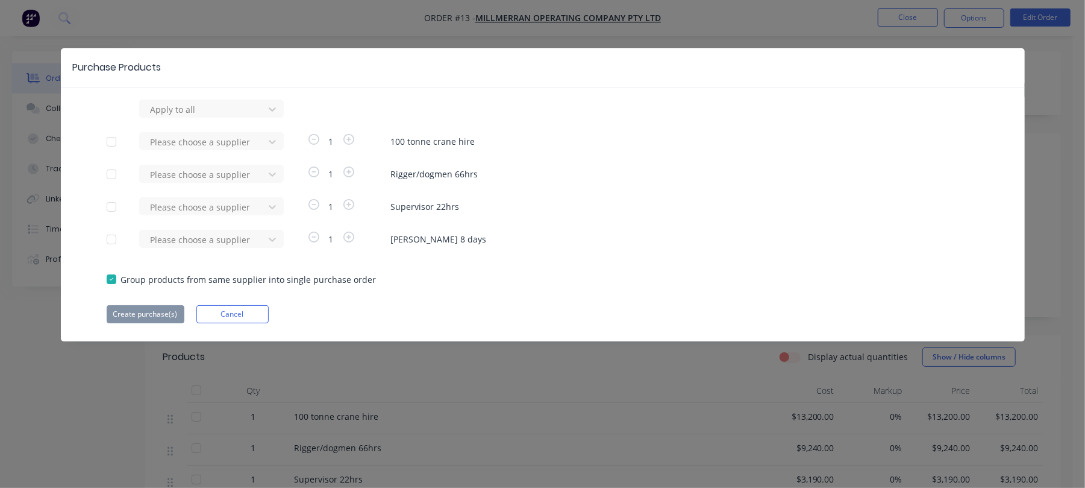
click at [111, 140] on div at bounding box center [111, 142] width 24 height 24
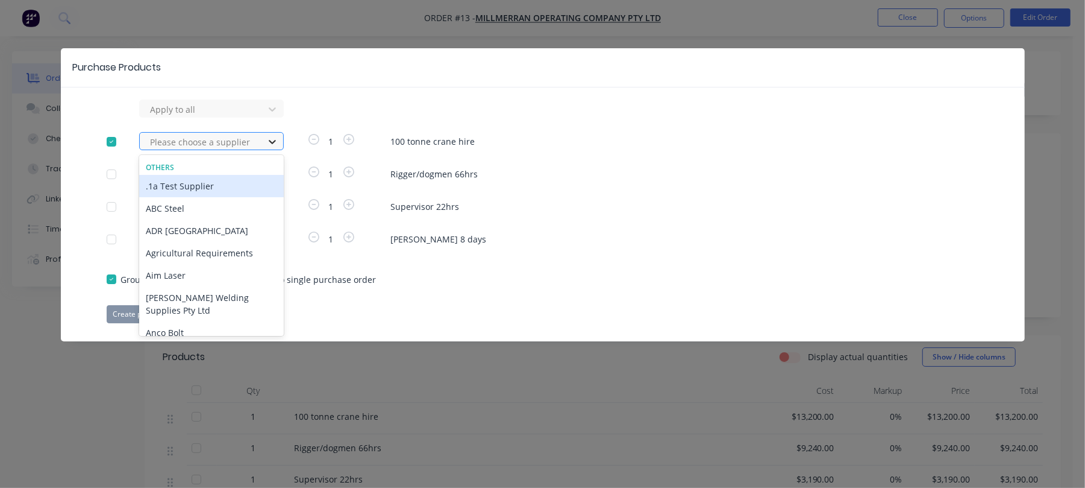
click at [270, 141] on icon at bounding box center [272, 142] width 7 height 4
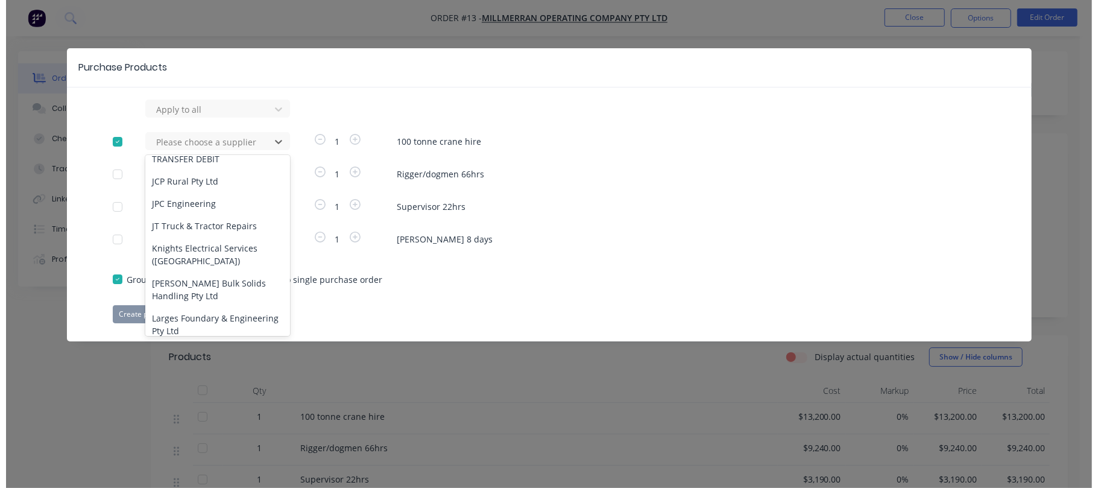
scroll to position [1125, 0]
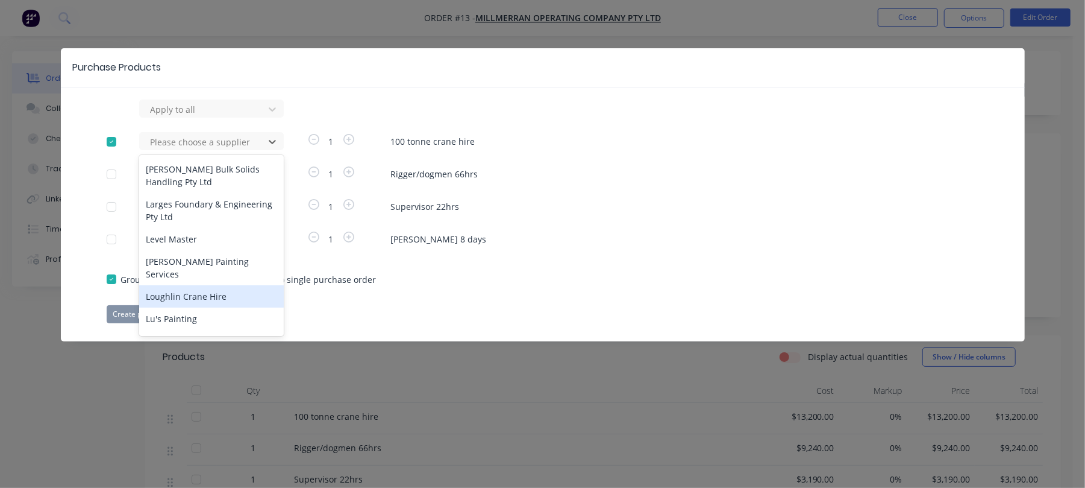
click at [203, 303] on div "Loughlin Crane Hire" at bounding box center [211, 296] width 145 height 22
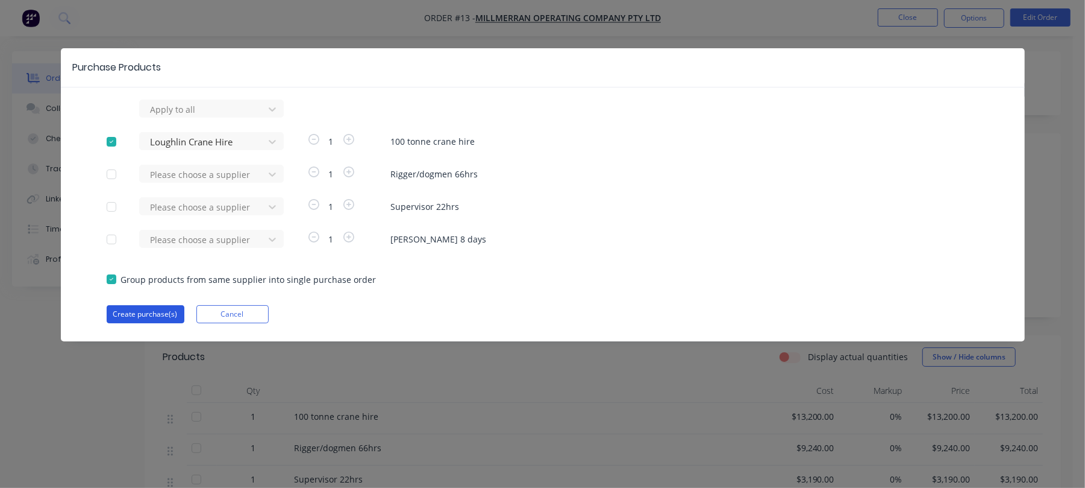
click at [151, 310] on button "Create purchase(s)" at bounding box center [146, 314] width 78 height 18
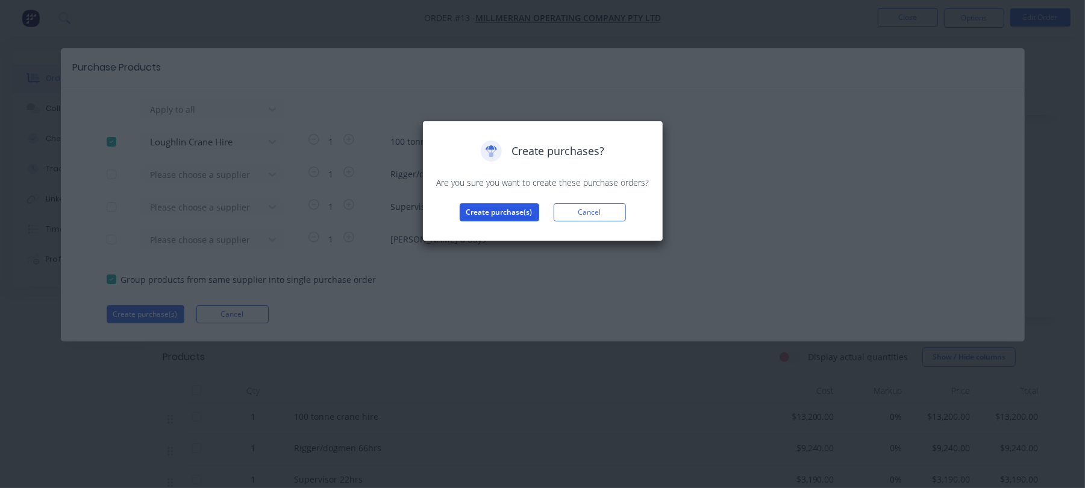
click at [510, 210] on button "Create purchase(s)" at bounding box center [500, 212] width 80 height 18
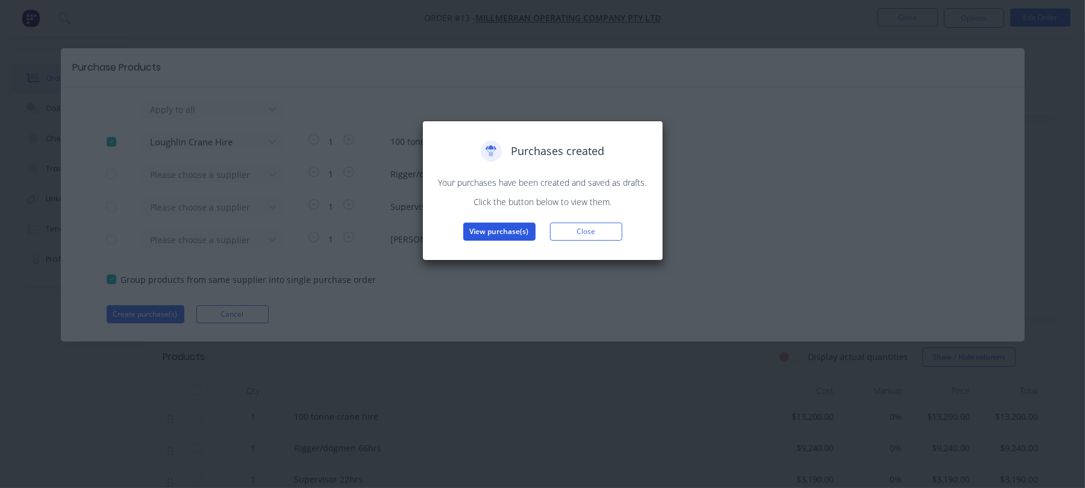
click at [497, 230] on button "View purchase(s)" at bounding box center [499, 231] width 72 height 18
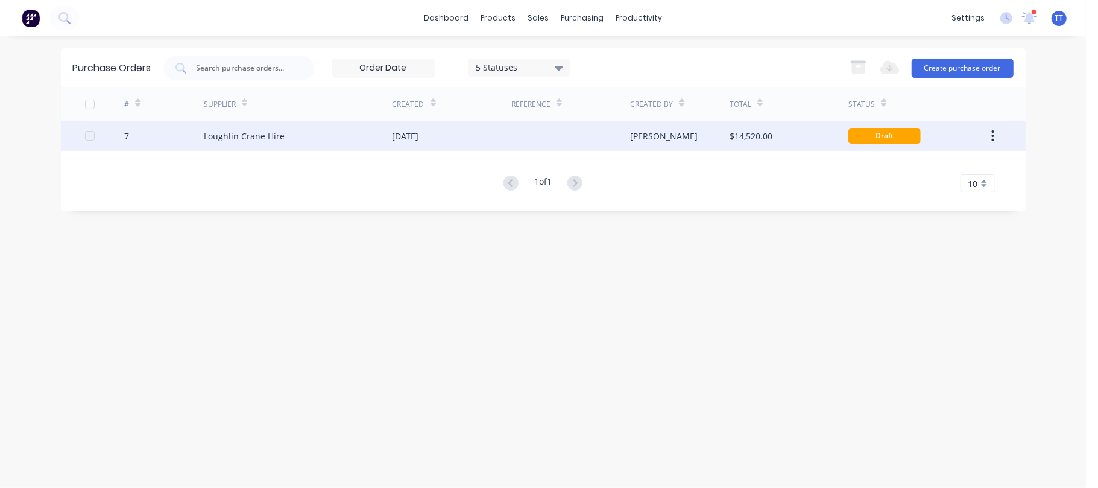
click at [987, 131] on button "button" at bounding box center [992, 136] width 28 height 22
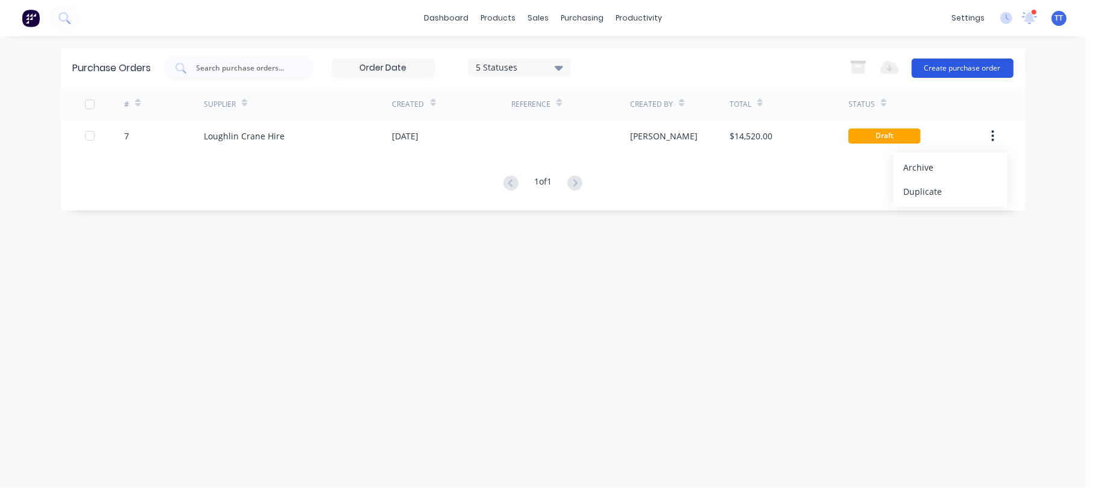
click at [984, 65] on button "Create purchase order" at bounding box center [962, 67] width 102 height 19
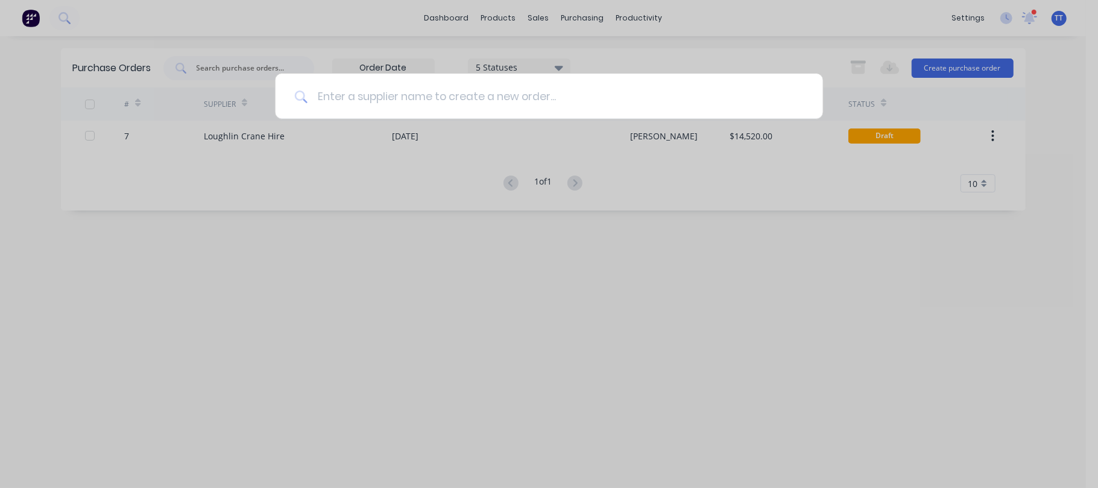
click at [497, 94] on input at bounding box center [555, 96] width 496 height 45
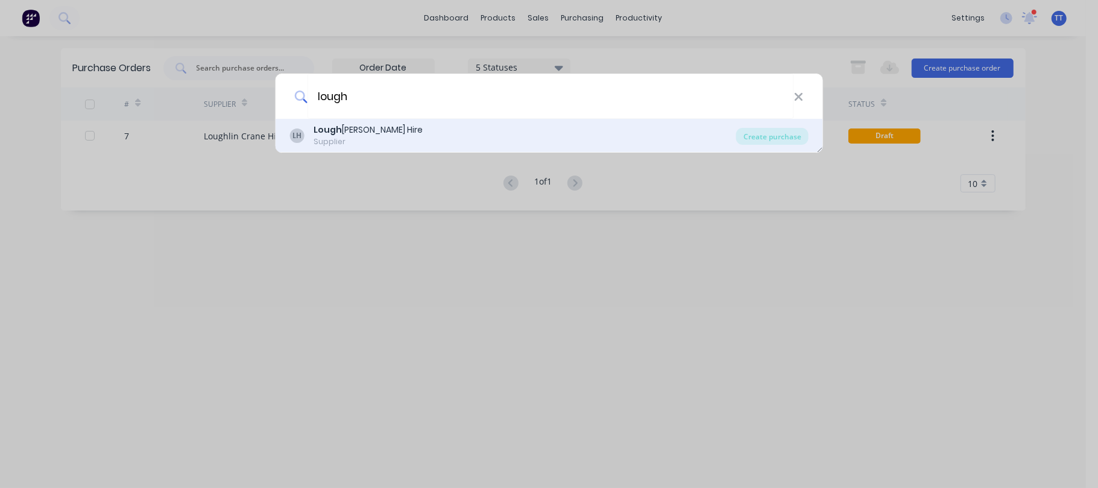
type input "lough"
click at [403, 128] on div "[PERSON_NAME] [PERSON_NAME] Hire Supplier" at bounding box center [512, 136] width 447 height 24
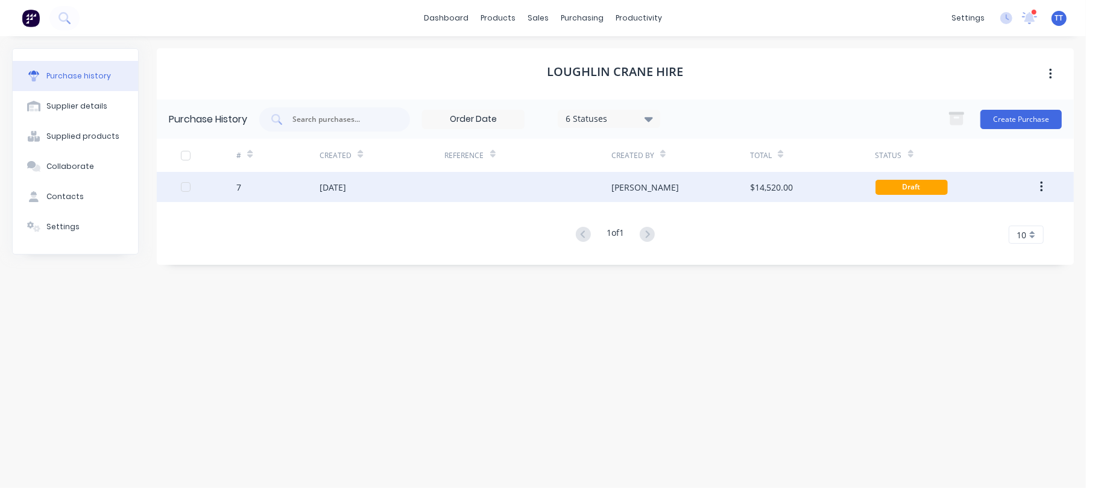
click at [188, 187] on div at bounding box center [186, 187] width 24 height 24
click at [235, 188] on div at bounding box center [208, 187] width 55 height 30
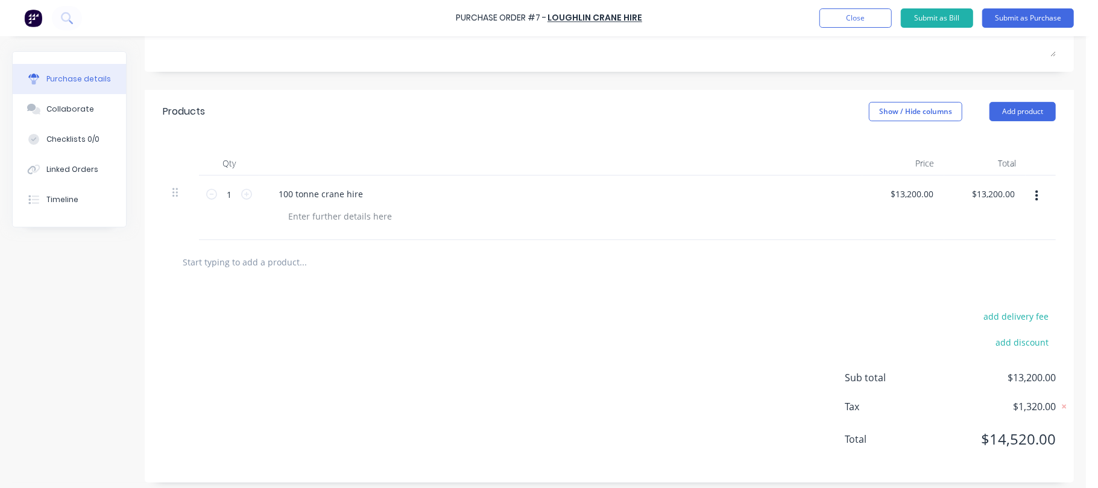
scroll to position [218, 0]
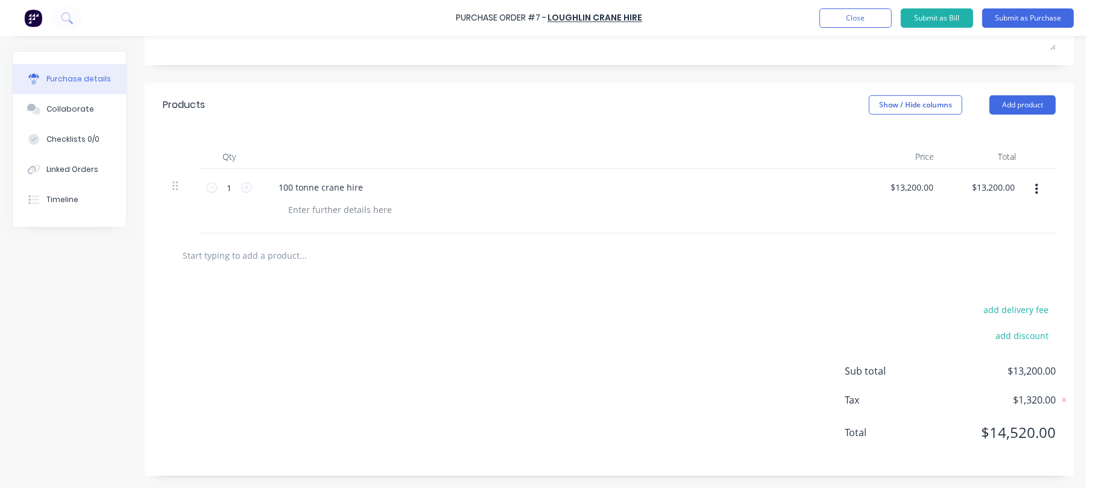
click at [374, 187] on div "100 tonne crane hire" at bounding box center [560, 186] width 583 height 17
click at [365, 206] on div at bounding box center [339, 209] width 123 height 17
click at [681, 206] on div "Crane hire MOC [DATE] to [DATE]" at bounding box center [565, 209] width 574 height 17
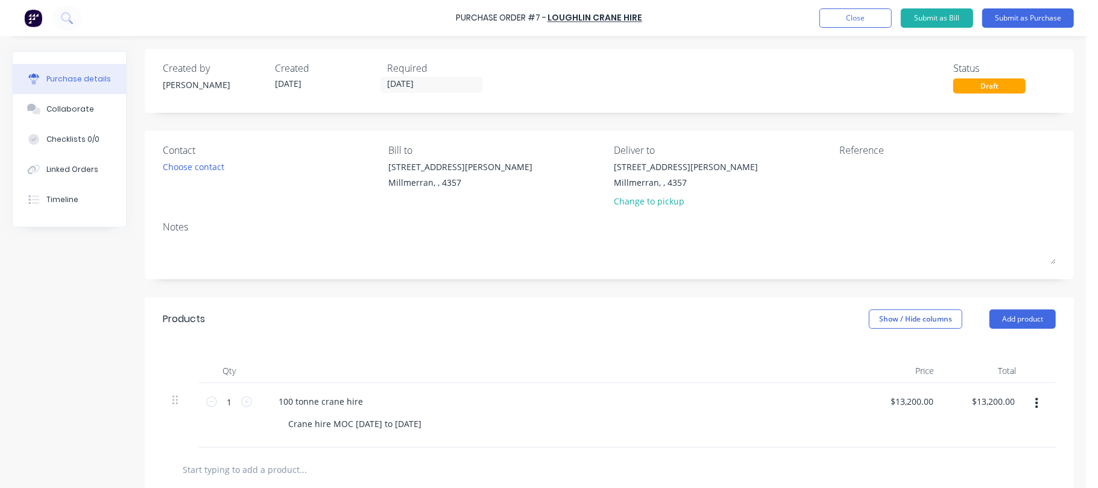
scroll to position [0, 0]
click at [1049, 17] on button "Submit as Purchase" at bounding box center [1028, 17] width 92 height 19
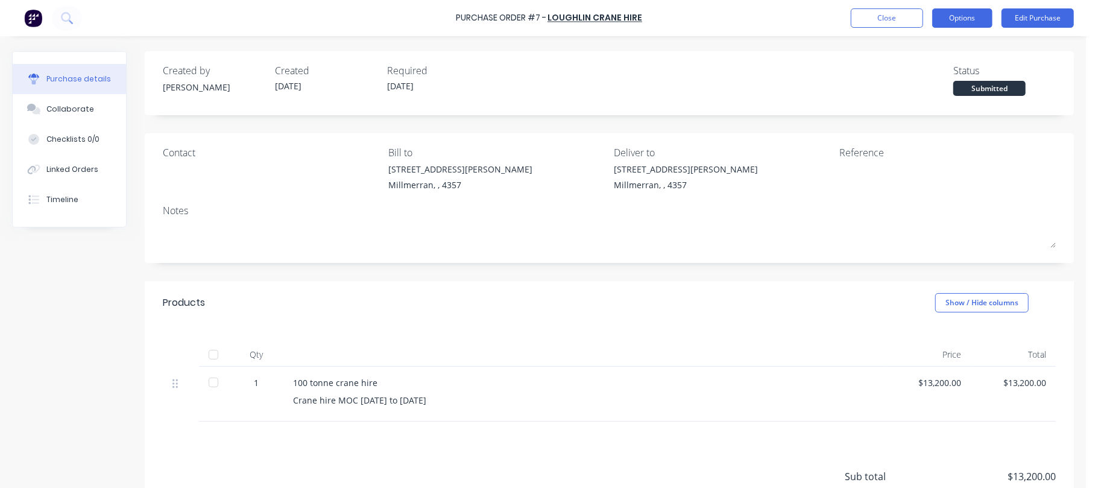
click at [963, 13] on button "Options" at bounding box center [962, 17] width 60 height 19
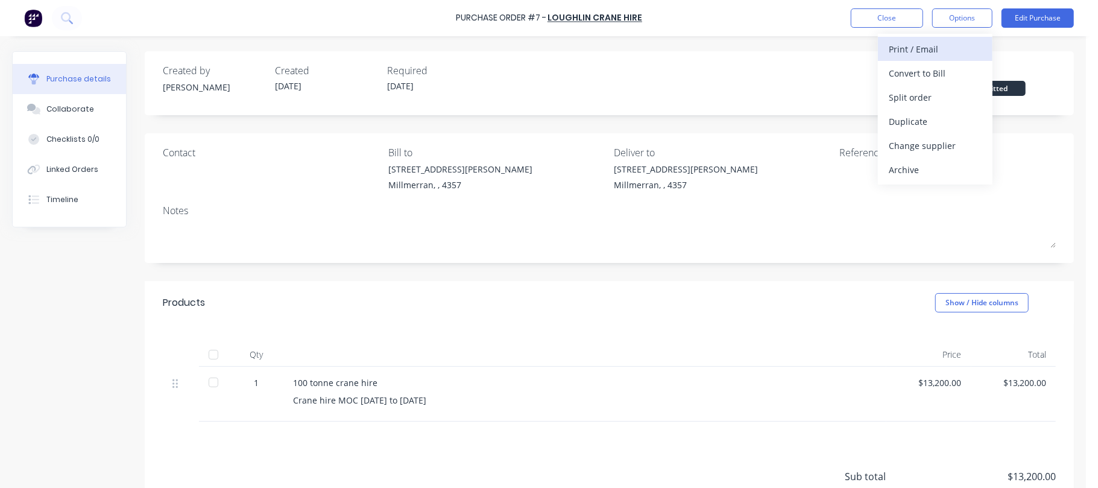
click at [925, 49] on div "Print / Email" at bounding box center [934, 48] width 93 height 17
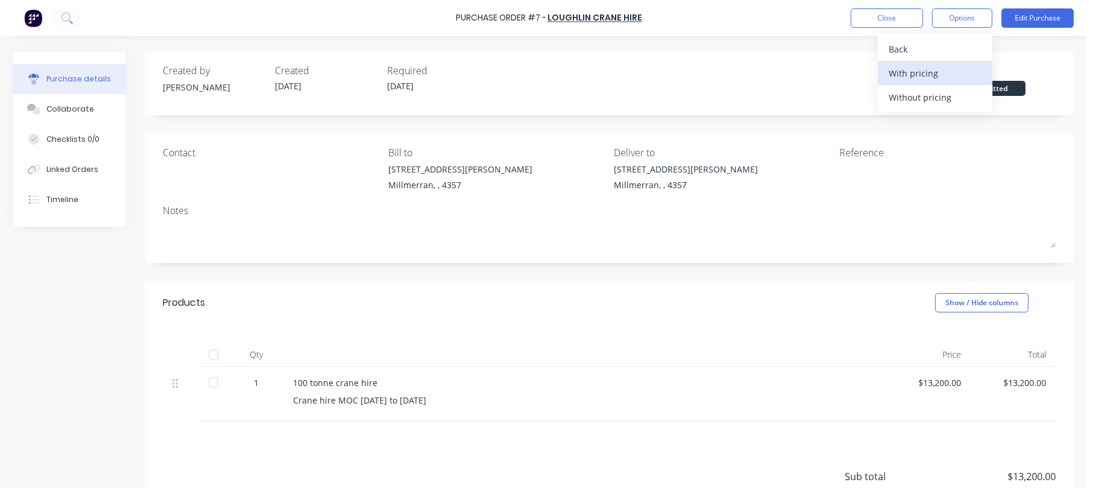
click at [919, 68] on div "With pricing" at bounding box center [934, 72] width 93 height 17
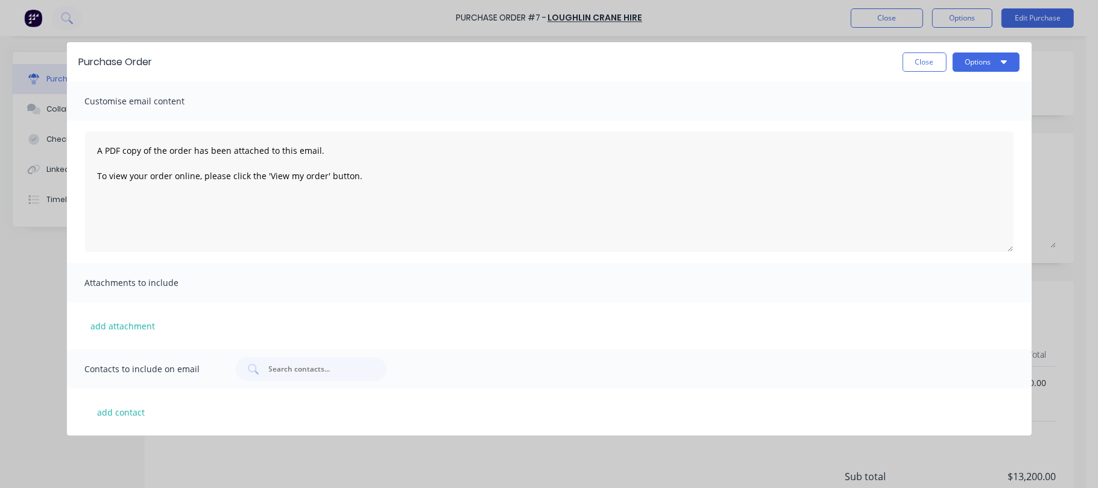
click at [148, 100] on span "Customise email content" at bounding box center [151, 101] width 133 height 17
click at [1006, 59] on button "Options" at bounding box center [985, 61] width 67 height 19
click at [934, 87] on div "Print" at bounding box center [962, 92] width 93 height 17
click at [997, 52] on button "Options" at bounding box center [985, 61] width 67 height 19
click at [987, 59] on button "Options" at bounding box center [985, 61] width 67 height 19
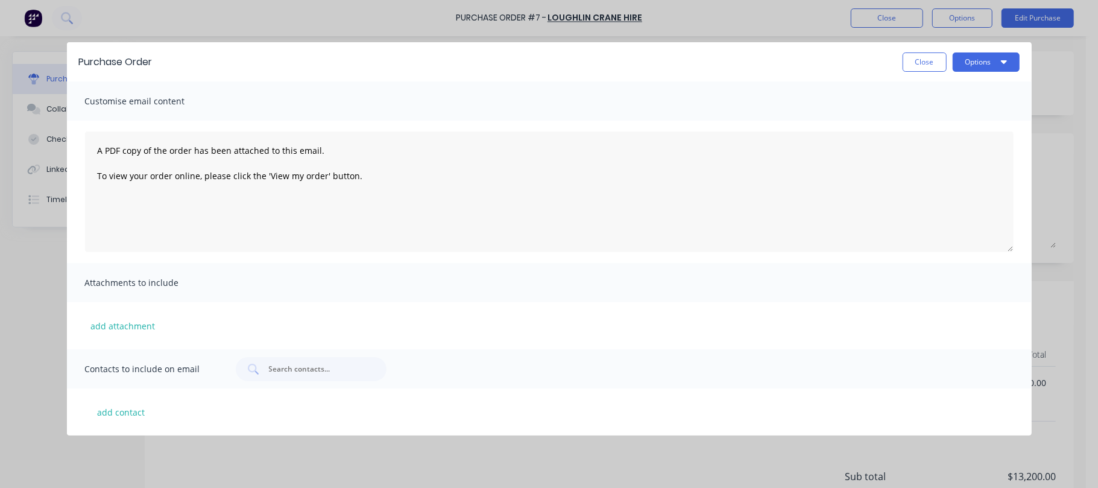
click at [797, 112] on div "Customise email content" at bounding box center [549, 100] width 964 height 39
click at [933, 59] on button "Close" at bounding box center [924, 61] width 44 height 19
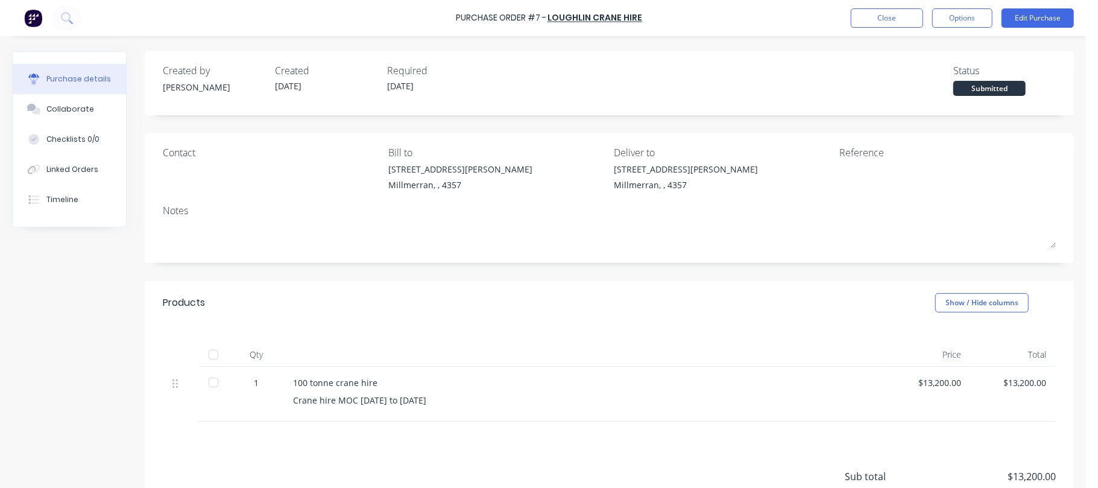
click at [526, 313] on div "Products Show / Hide columns" at bounding box center [609, 302] width 929 height 43
click at [78, 316] on div "Created by [PERSON_NAME] Created [DATE] Required [DATE] Status Submitted Contac…" at bounding box center [542, 316] width 1061 height 530
click at [65, 105] on div "Collaborate" at bounding box center [70, 109] width 48 height 11
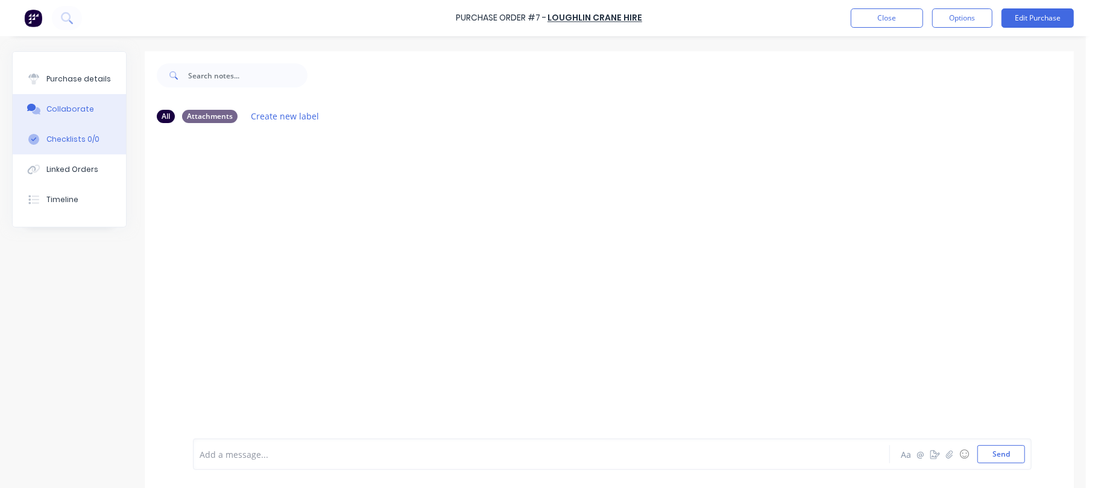
click at [82, 137] on div "Checklists 0/0" at bounding box center [72, 139] width 53 height 11
type textarea "x"
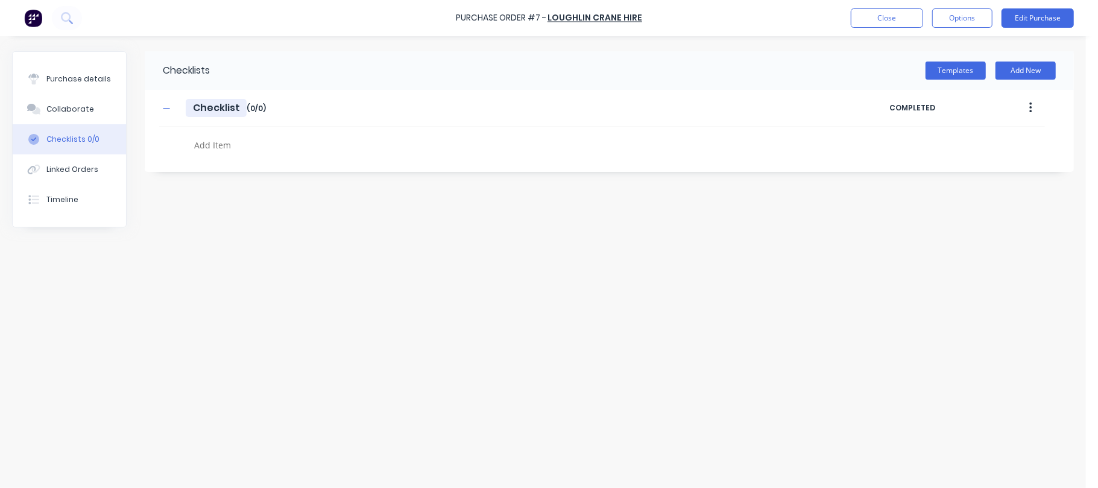
click at [222, 102] on input "Checklist" at bounding box center [216, 108] width 61 height 18
click at [78, 169] on div "Linked Orders" at bounding box center [72, 169] width 52 height 11
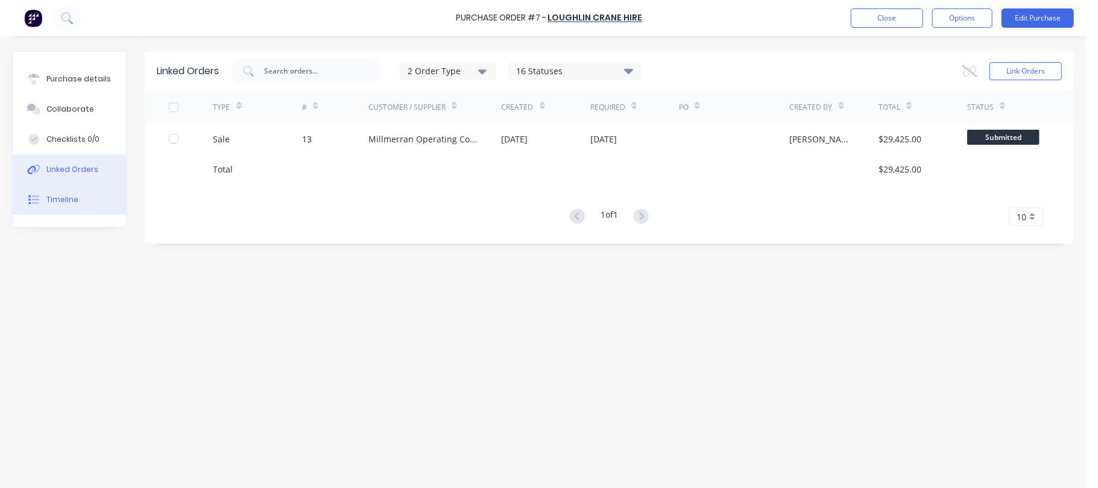
click at [44, 196] on button "Timeline" at bounding box center [69, 199] width 113 height 30
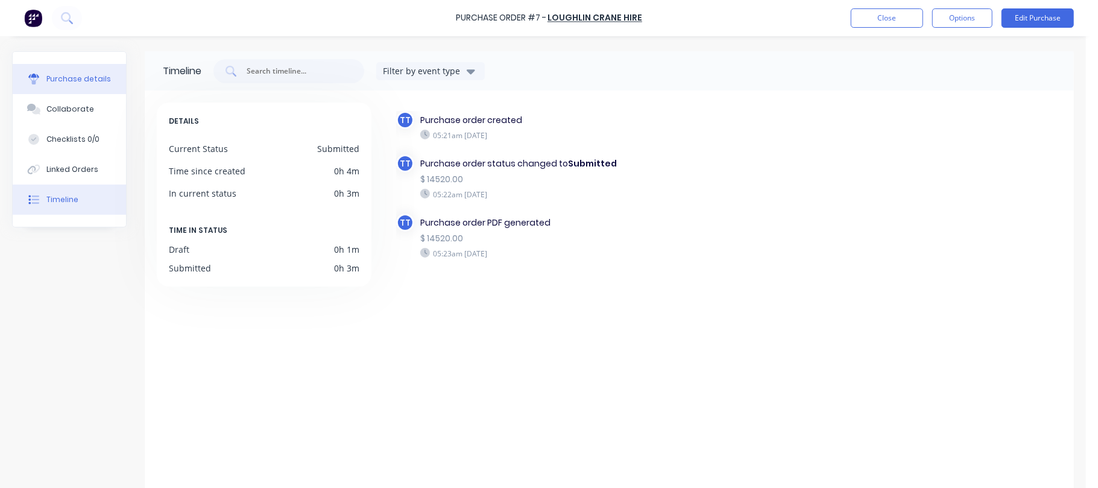
click at [92, 77] on div "Purchase details" at bounding box center [78, 79] width 64 height 11
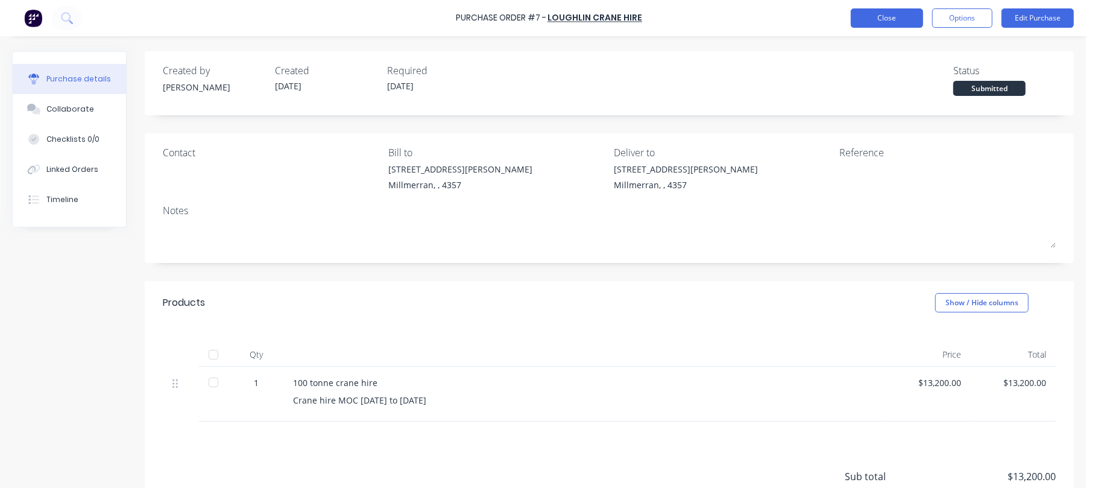
click at [914, 17] on button "Close" at bounding box center [886, 17] width 72 height 19
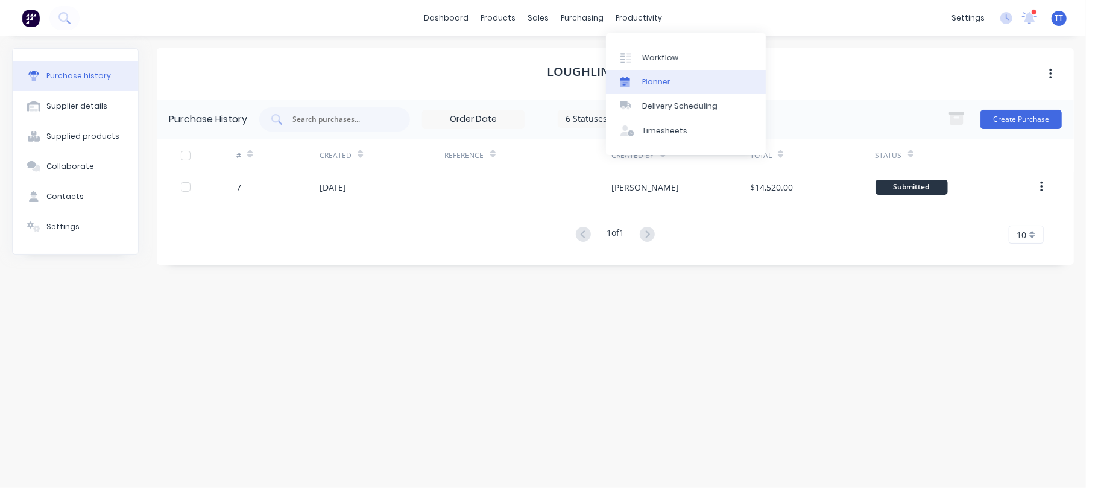
click at [651, 80] on div "Planner" at bounding box center [656, 82] width 28 height 11
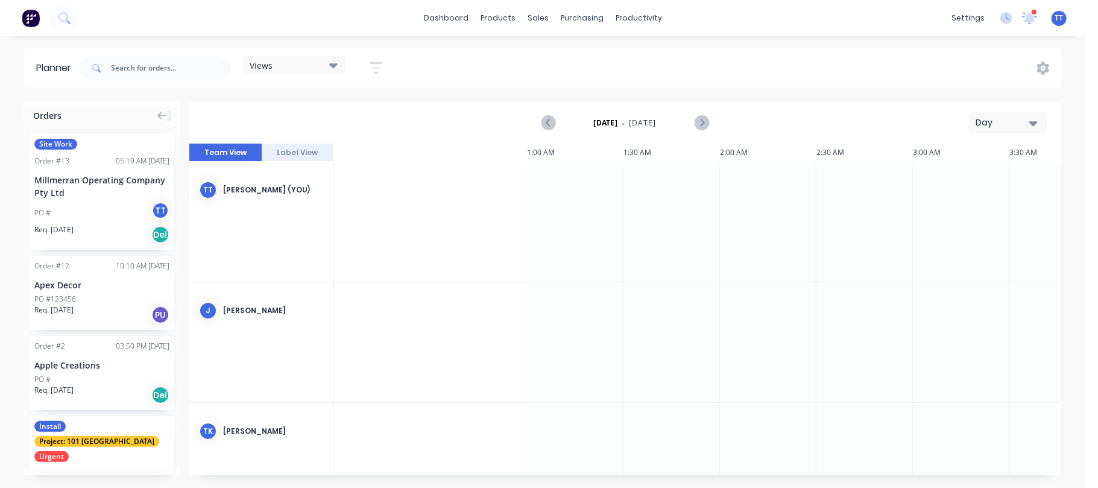
scroll to position [0, 965]
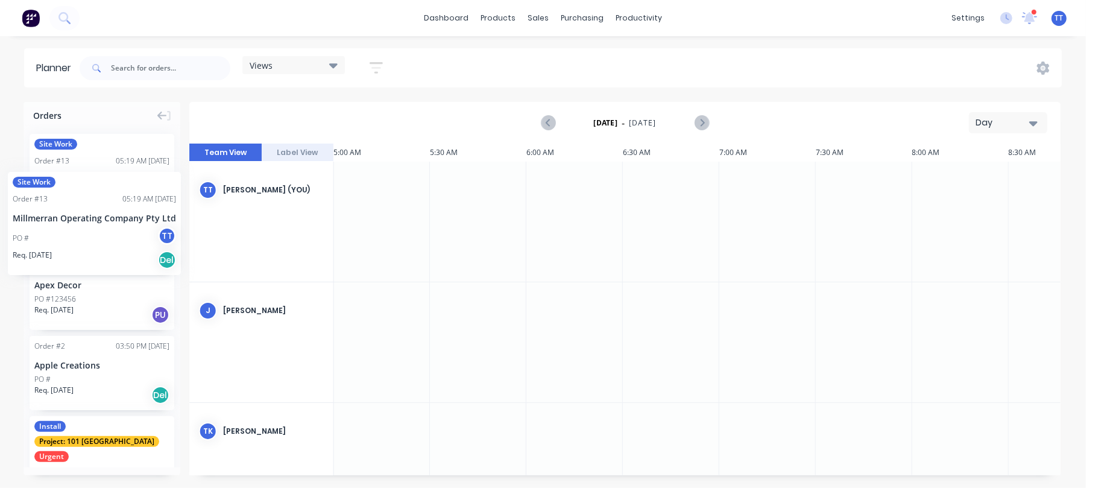
drag, startPoint x: 63, startPoint y: 181, endPoint x: 8, endPoint y: 163, distance: 58.3
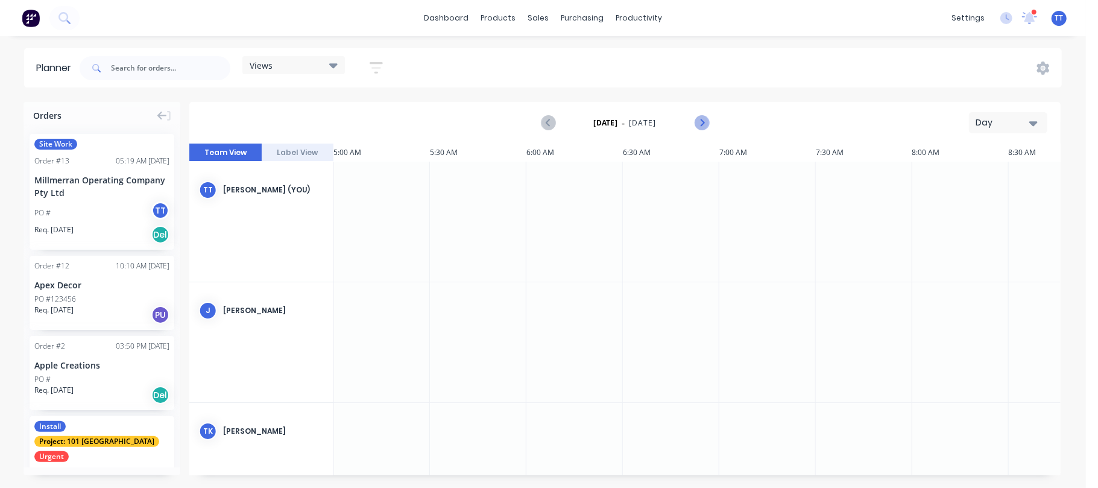
click at [705, 119] on icon "Next page" at bounding box center [701, 123] width 14 height 14
click at [704, 119] on icon "Next page" at bounding box center [701, 123] width 14 height 14
click at [702, 121] on icon "Next page" at bounding box center [700, 123] width 5 height 10
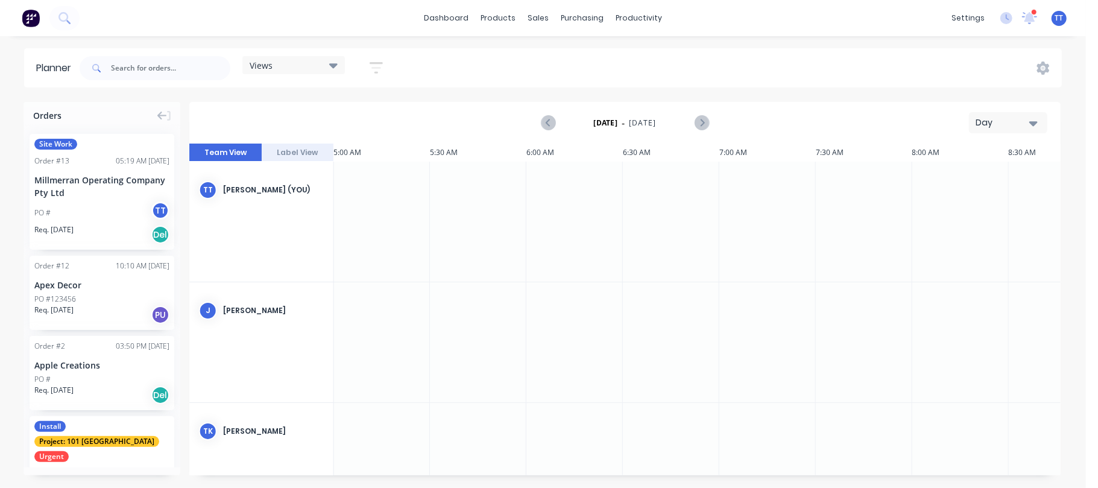
click at [1037, 118] on icon "button" at bounding box center [1033, 122] width 8 height 13
click at [950, 200] on div "Month" at bounding box center [985, 203] width 119 height 24
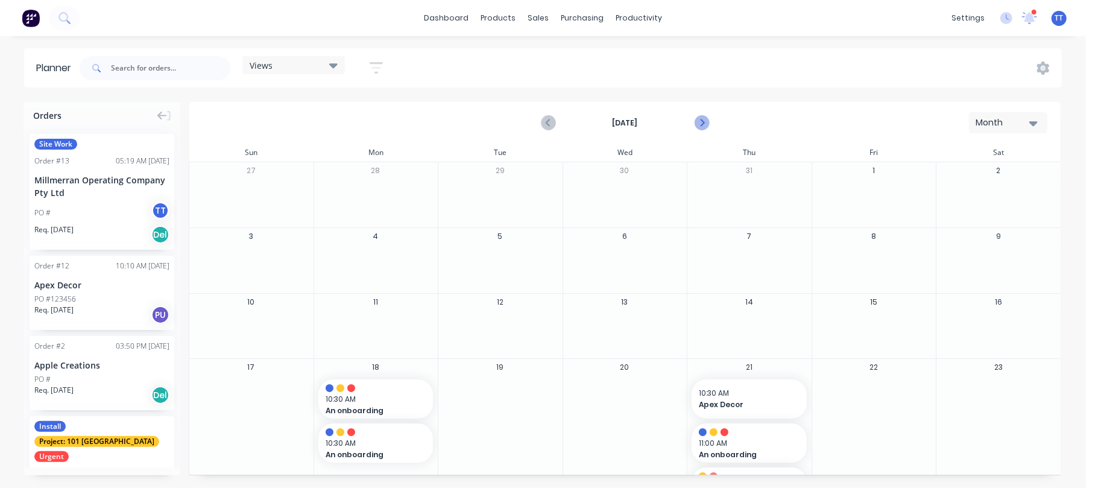
click at [697, 119] on icon "Next page" at bounding box center [701, 123] width 14 height 14
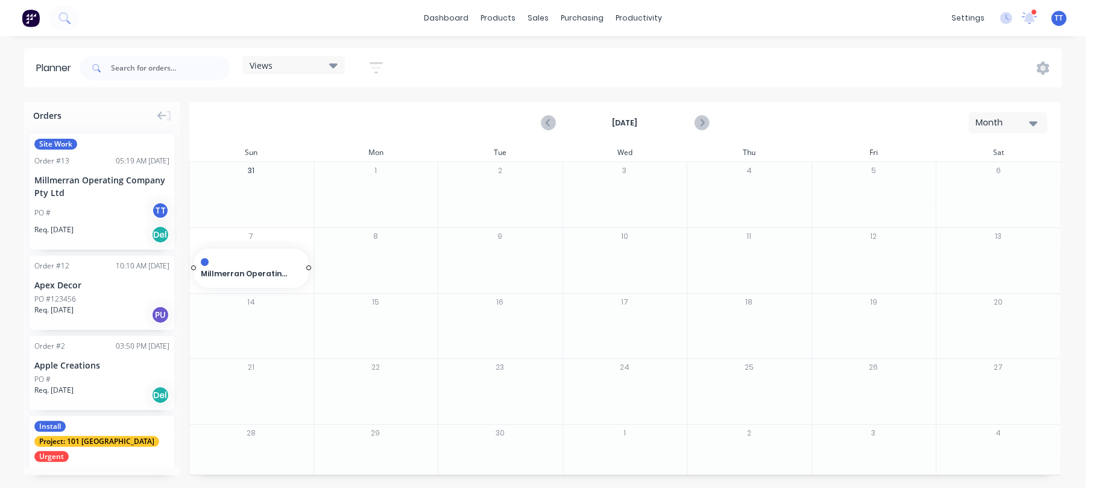
drag, startPoint x: 90, startPoint y: 184, endPoint x: 289, endPoint y: 251, distance: 210.4
drag, startPoint x: 244, startPoint y: 266, endPoint x: 369, endPoint y: 263, distance: 125.4
drag, startPoint x: 427, startPoint y: 268, endPoint x: 550, endPoint y: 262, distance: 123.1
click at [1005, 117] on div "Month" at bounding box center [1002, 122] width 55 height 13
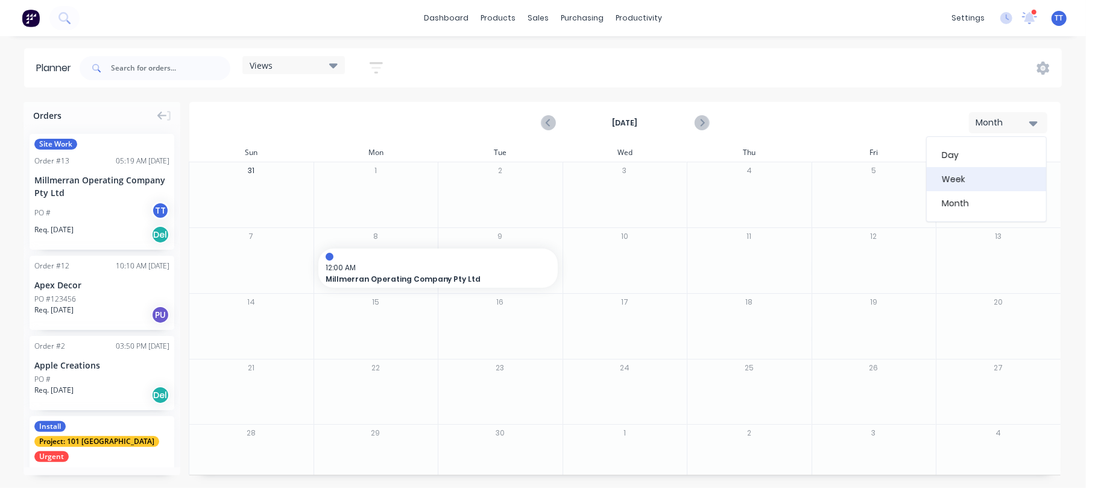
click at [973, 178] on div "Week" at bounding box center [985, 179] width 119 height 24
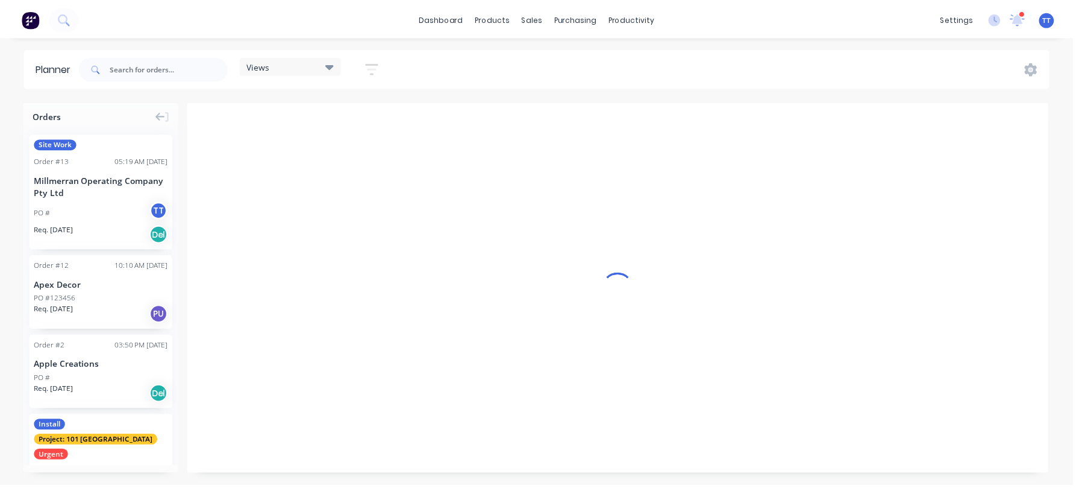
scroll to position [0, 1]
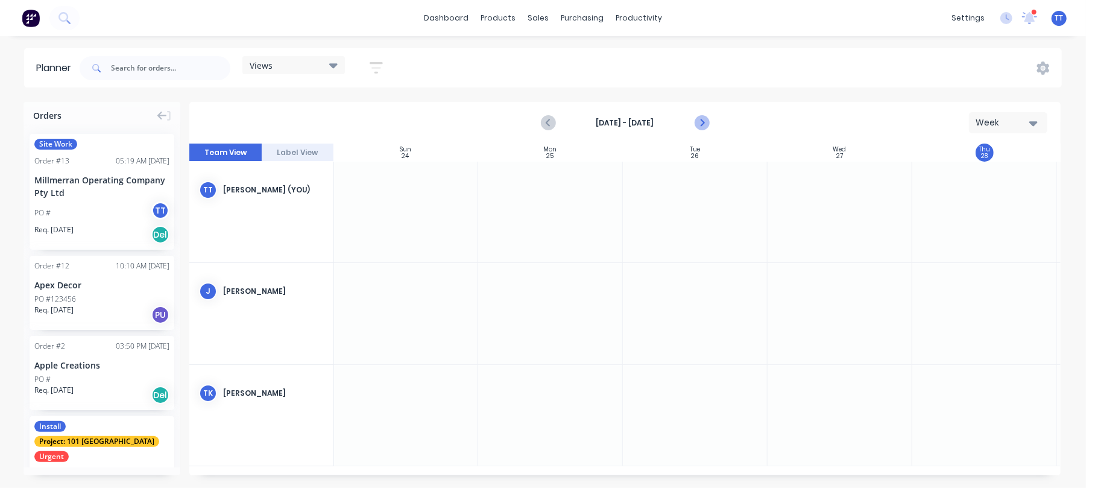
click at [702, 117] on icon "Next page" at bounding box center [701, 123] width 14 height 14
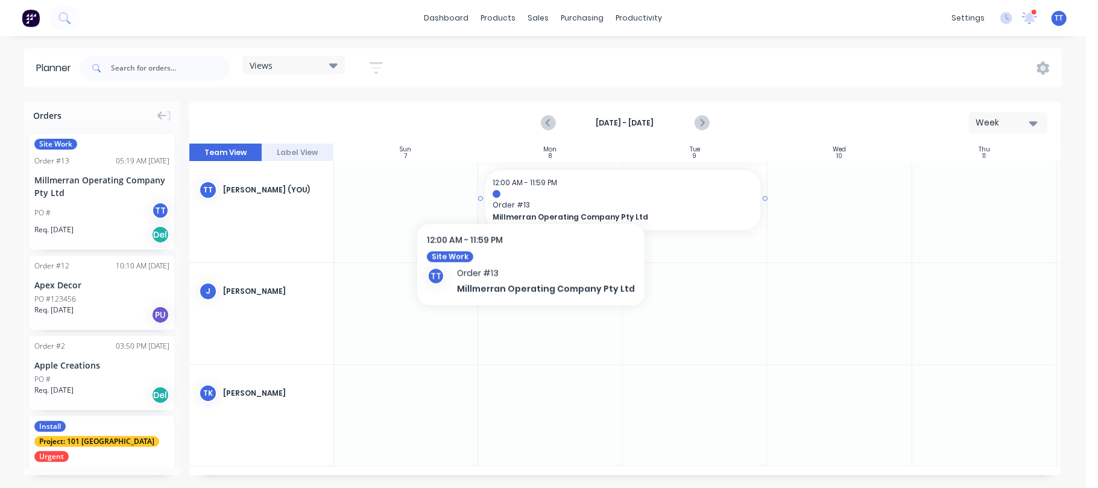
click at [526, 191] on div at bounding box center [622, 194] width 260 height 8
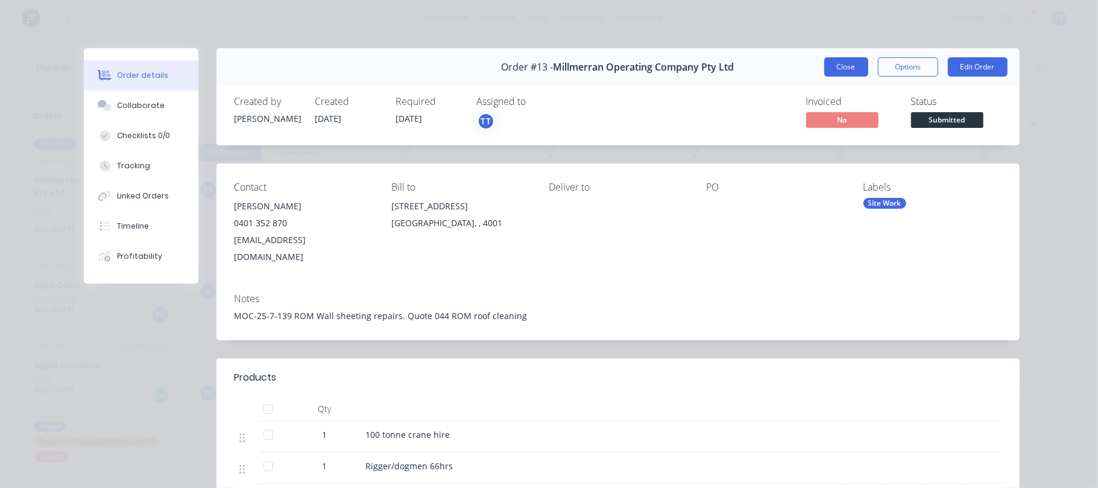
click at [840, 63] on button "Close" at bounding box center [846, 66] width 44 height 19
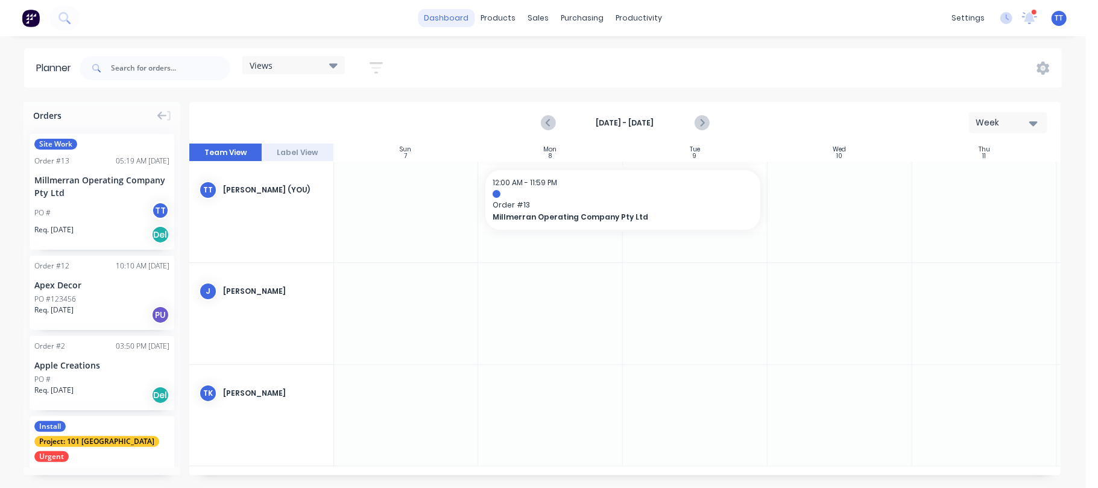
click at [461, 15] on link "dashboard" at bounding box center [446, 18] width 57 height 18
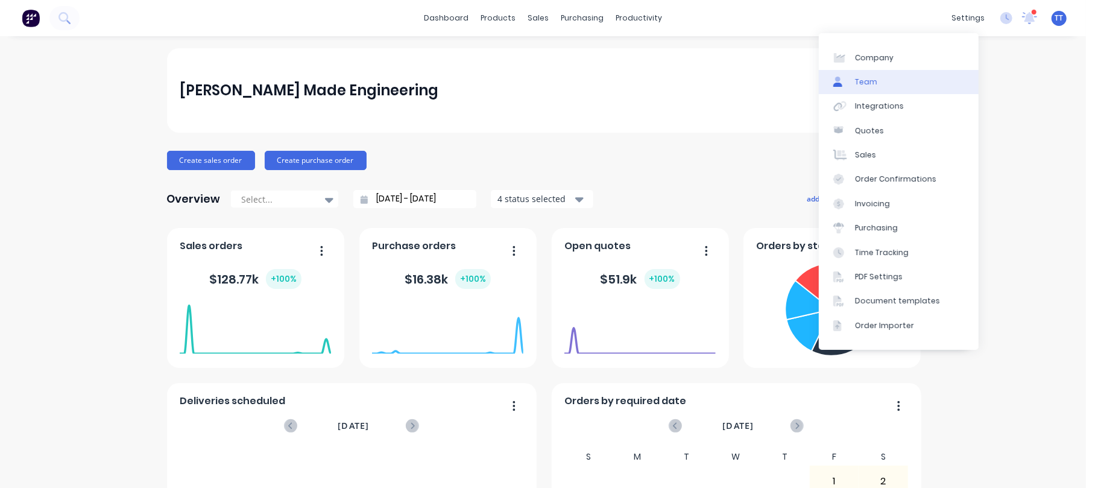
click at [858, 78] on div "Team" at bounding box center [866, 82] width 22 height 11
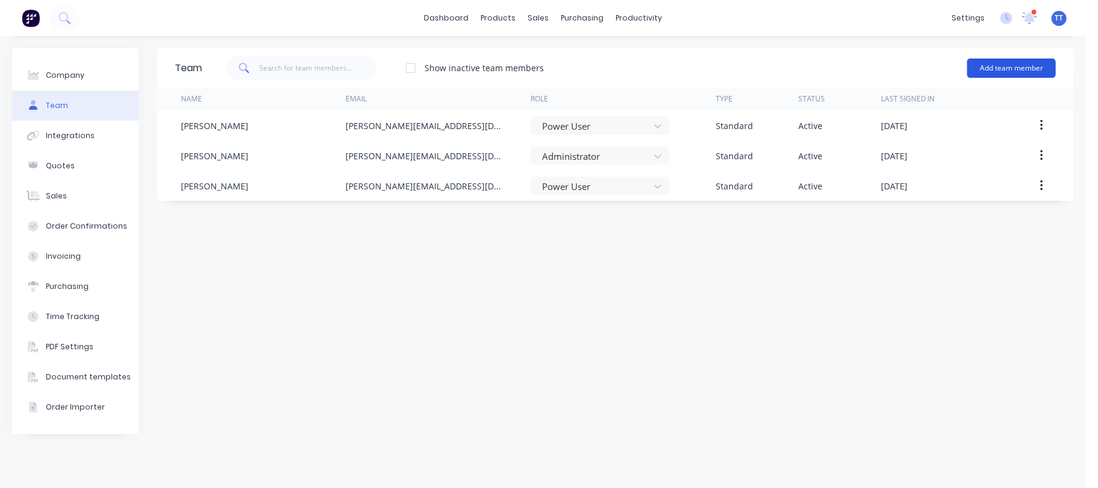
click at [1020, 63] on button "Add team member" at bounding box center [1011, 67] width 89 height 19
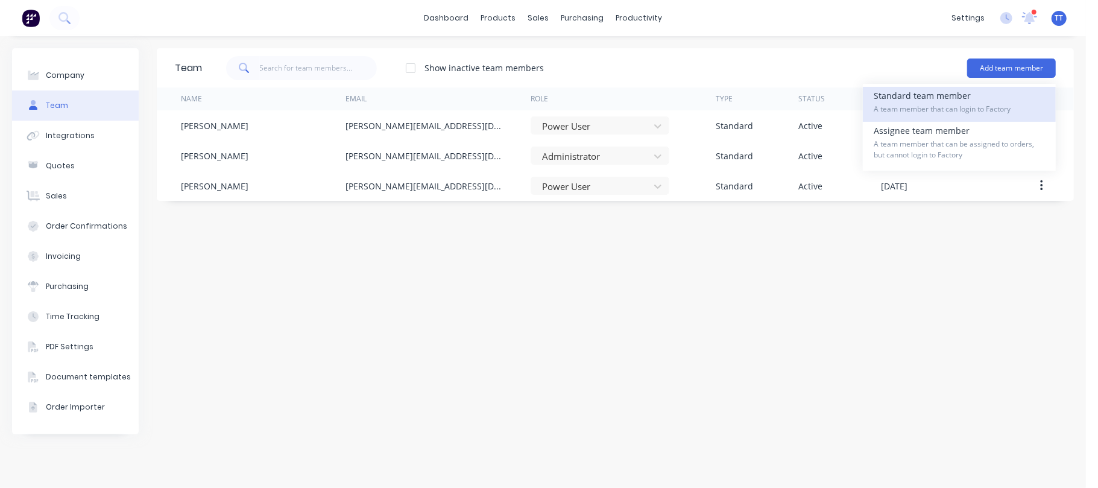
click at [943, 104] on span "A team member that can login to Factory" at bounding box center [958, 109] width 171 height 11
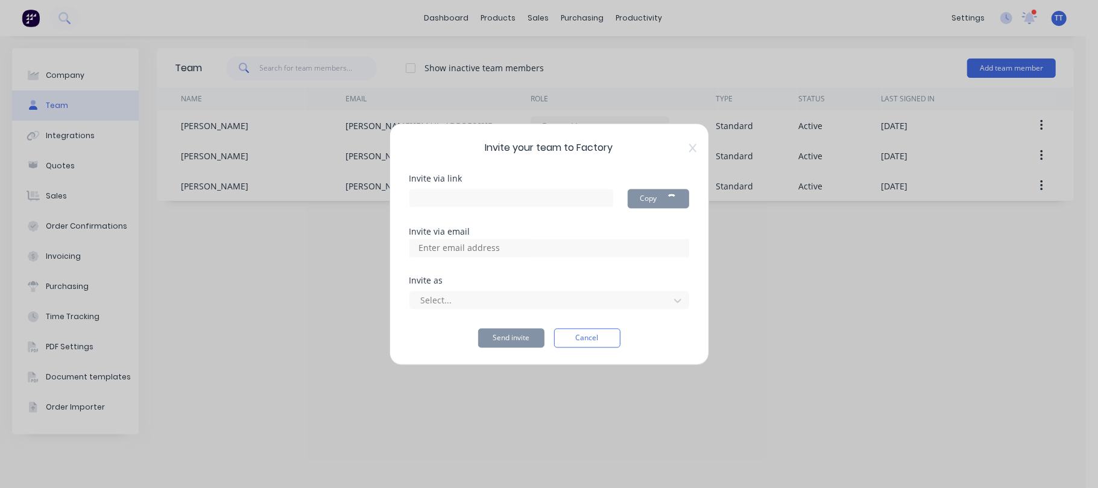
type input "[URL][DOMAIN_NAME]"
click at [483, 247] on input at bounding box center [472, 248] width 121 height 18
type input "[EMAIL_ADDRESS][DOMAIN_NAME]"
click at [479, 295] on div at bounding box center [540, 300] width 243 height 15
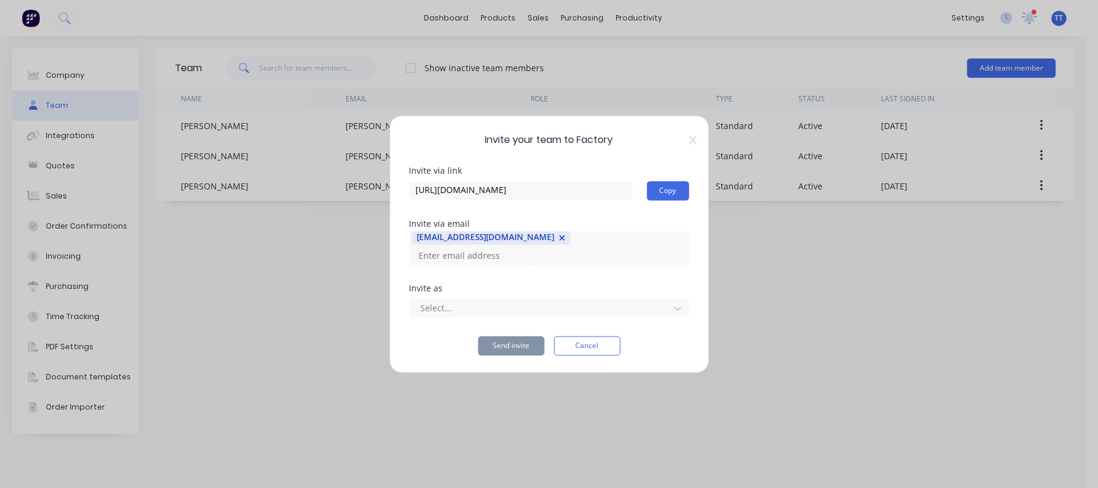
type input "J"
type input "[PERSON_NAME][EMAIL_ADDRESS][DOMAIN_NAME]"
click at [440, 297] on div "Select..." at bounding box center [549, 305] width 280 height 21
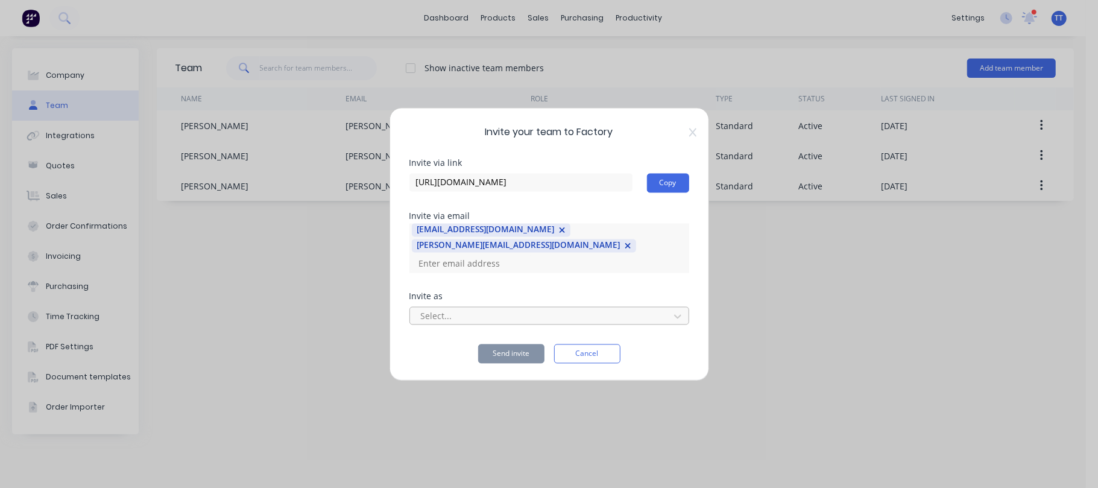
click at [446, 309] on div at bounding box center [540, 316] width 243 height 15
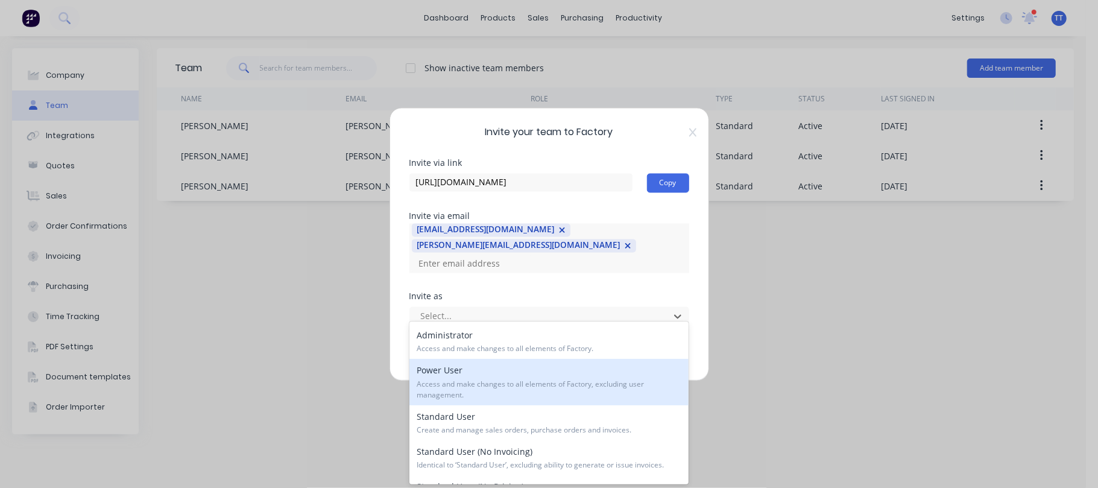
click at [552, 391] on span "Access and make changes to all elements of Factory, excluding user management." at bounding box center [548, 389] width 265 height 22
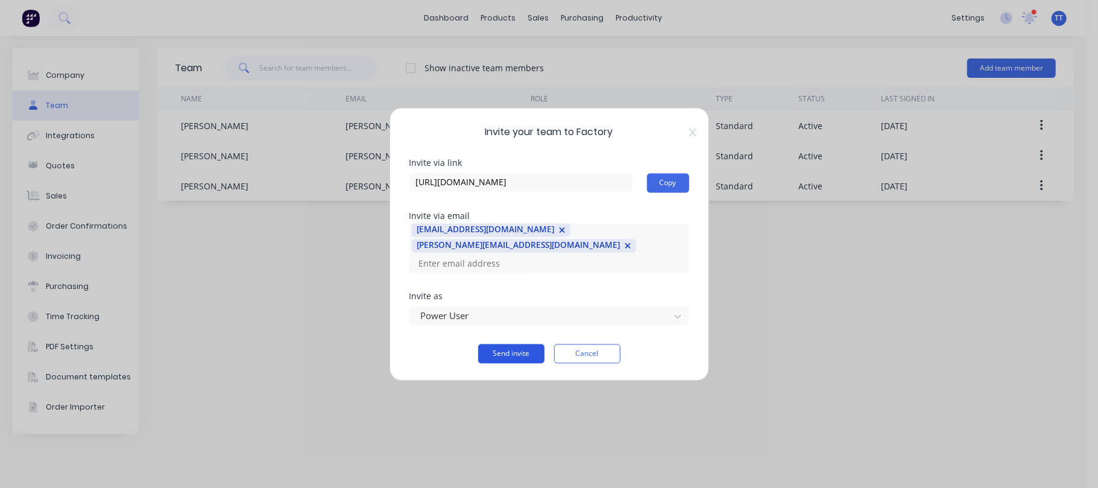
click at [507, 344] on button "Send invite" at bounding box center [511, 353] width 66 height 19
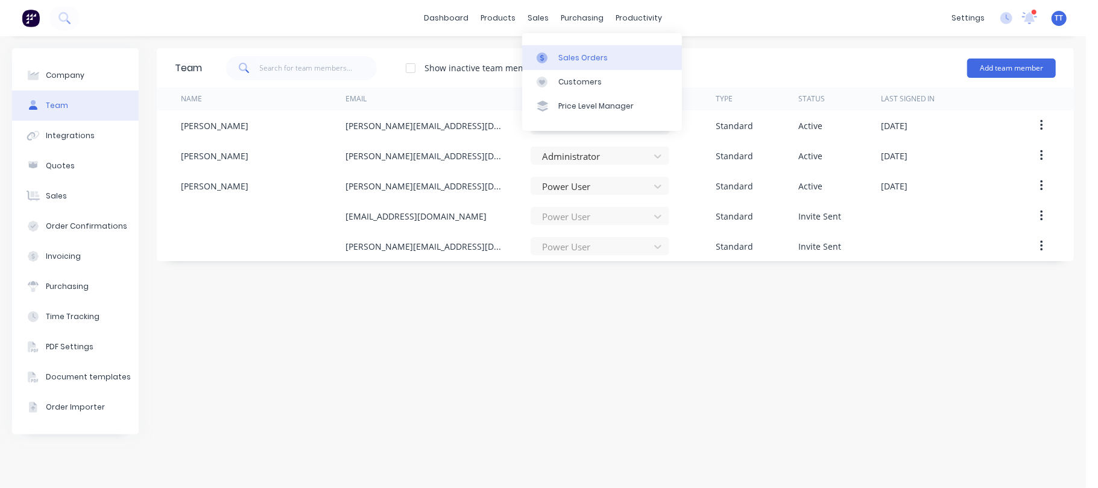
click at [562, 54] on div "Sales Orders" at bounding box center [582, 57] width 49 height 11
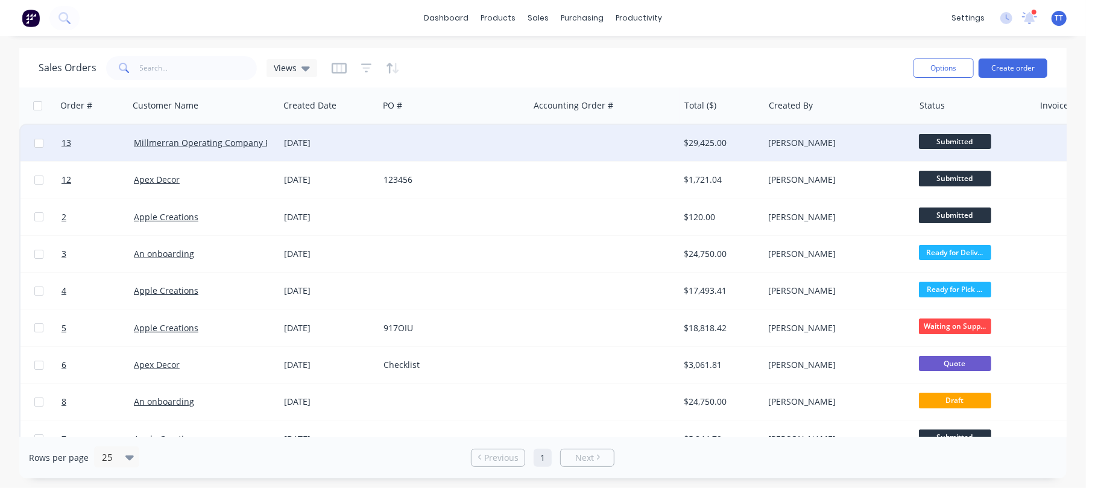
click at [970, 135] on span "Submitted" at bounding box center [955, 141] width 72 height 15
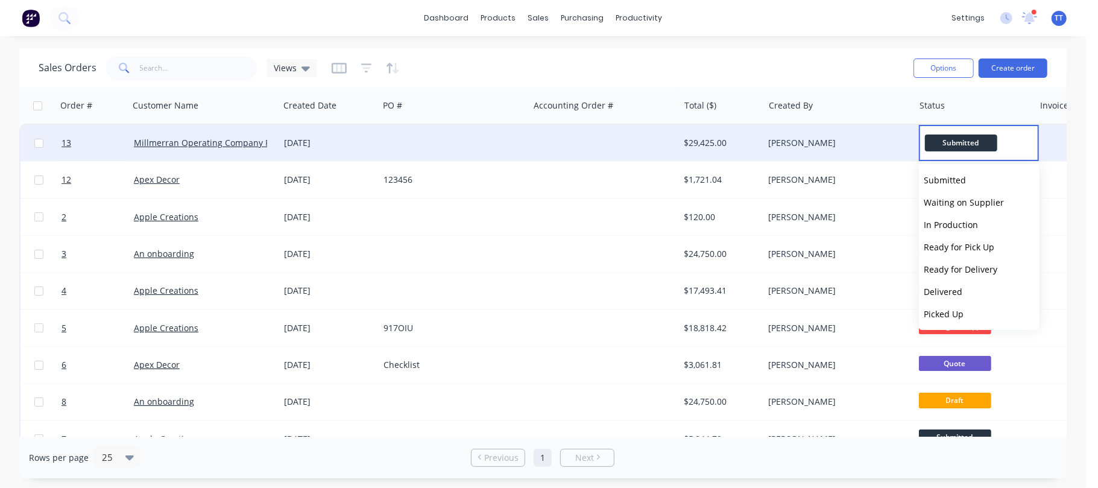
click at [208, 135] on div "Millmerran Operating Company Pty Ltd" at bounding box center [204, 143] width 150 height 36
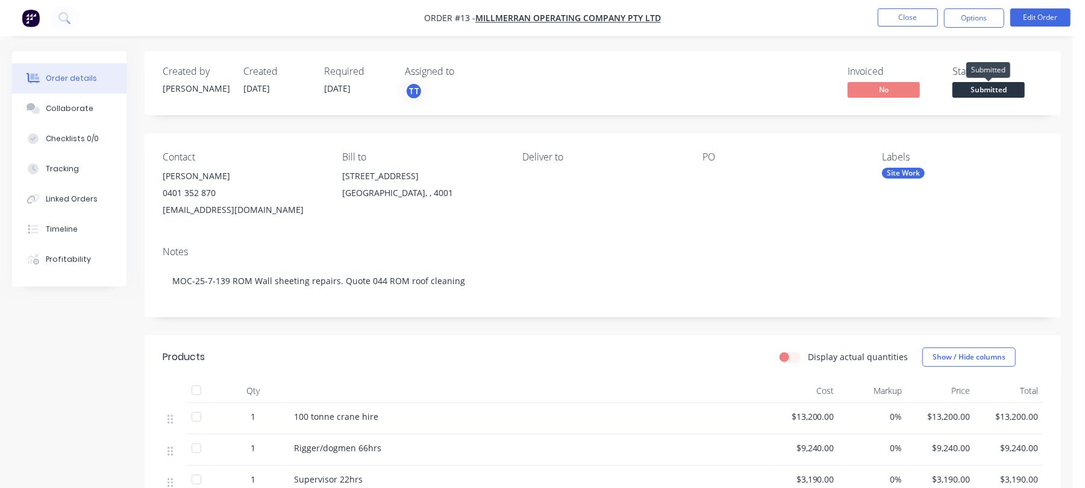
click at [1005, 87] on span "Submitted" at bounding box center [989, 89] width 72 height 15
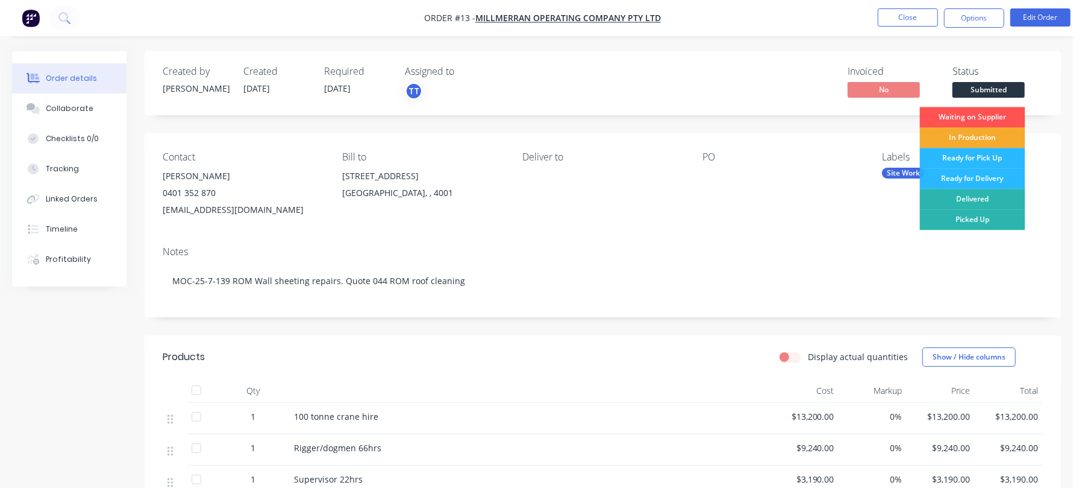
click at [1006, 134] on div "In Production" at bounding box center [972, 137] width 105 height 20
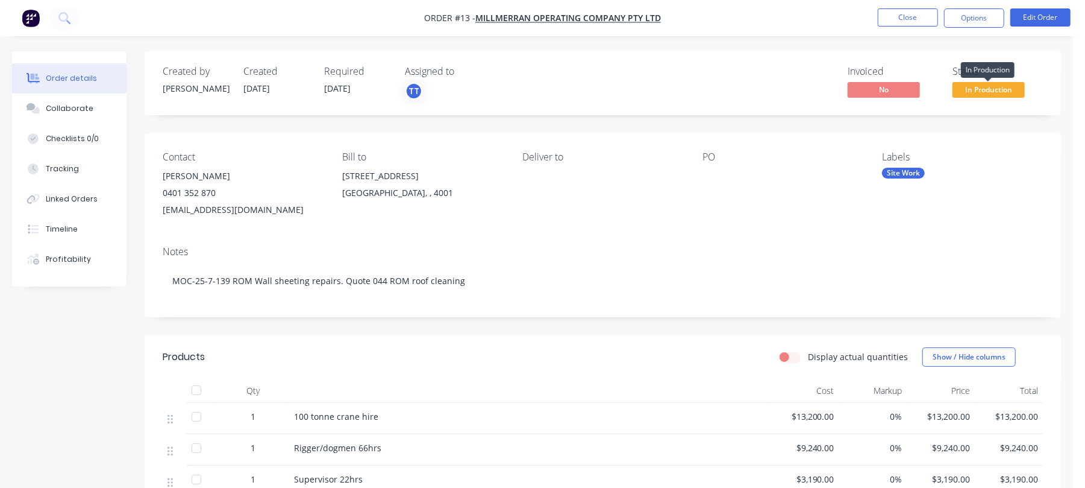
click at [1006, 87] on span "In Production" at bounding box center [989, 89] width 72 height 15
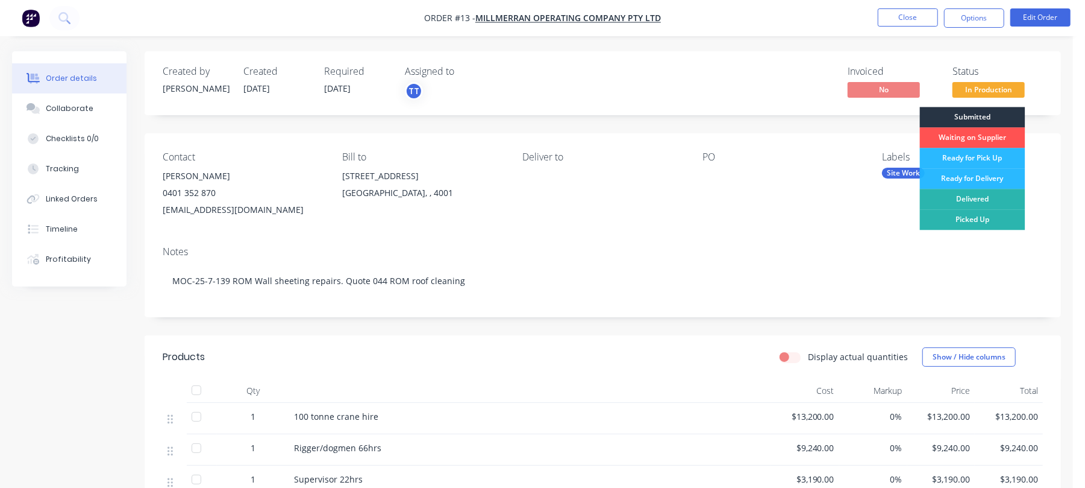
click at [1002, 114] on div "Submitted" at bounding box center [972, 117] width 105 height 20
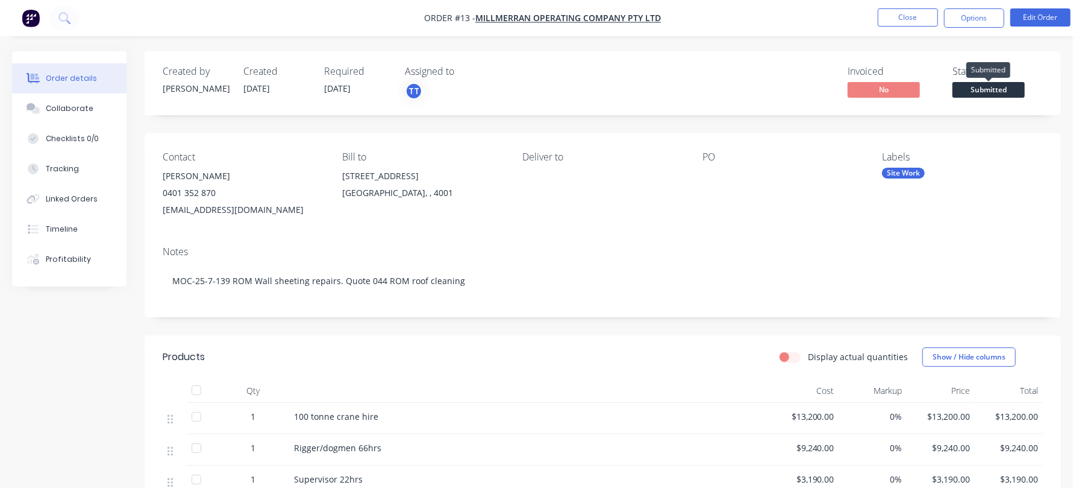
click at [1018, 87] on span "Submitted" at bounding box center [989, 89] width 72 height 15
click at [733, 218] on div "PO" at bounding box center [783, 184] width 161 height 67
click at [644, 237] on div "Notes MOC-25-7-139 ROM Wall sheeting repairs. Quote 044 ROM roof cleaning" at bounding box center [603, 276] width 917 height 81
click at [63, 75] on div "Order details" at bounding box center [71, 78] width 51 height 11
click at [75, 107] on div "Collaborate" at bounding box center [70, 108] width 48 height 11
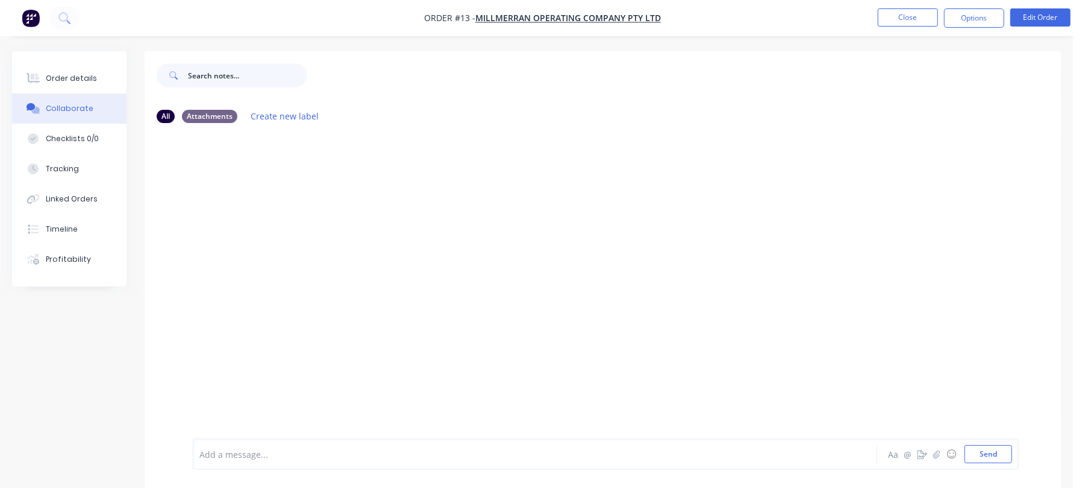
click at [224, 75] on input "text" at bounding box center [247, 75] width 119 height 24
click at [66, 133] on div "Checklists 0/0" at bounding box center [72, 138] width 53 height 11
type textarea "x"
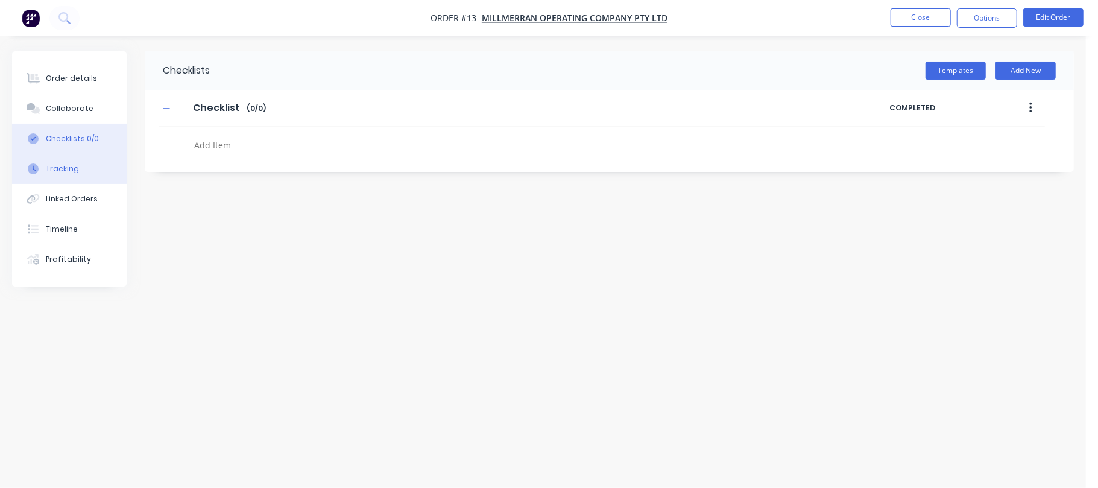
click at [63, 165] on div "Tracking" at bounding box center [62, 168] width 33 height 11
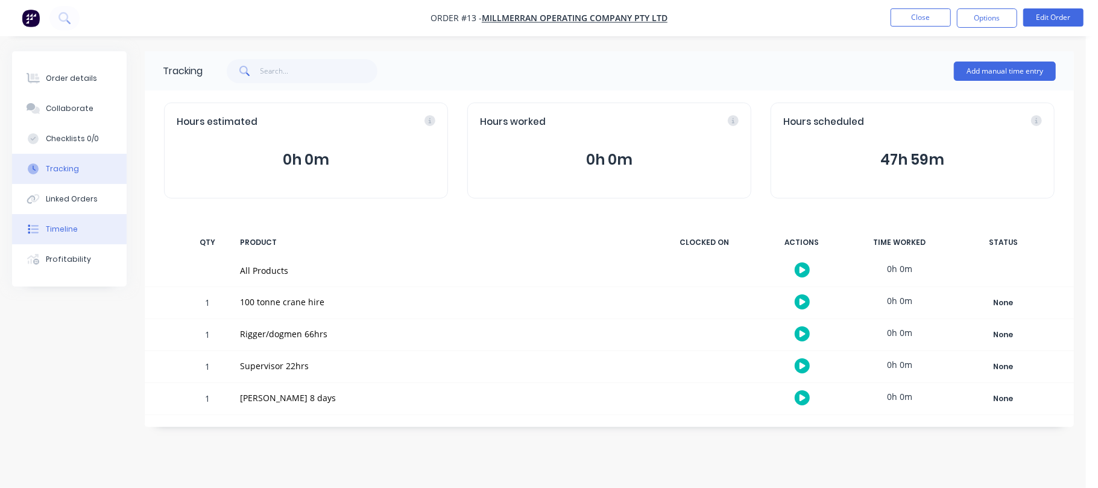
click at [66, 225] on div "Timeline" at bounding box center [62, 229] width 32 height 11
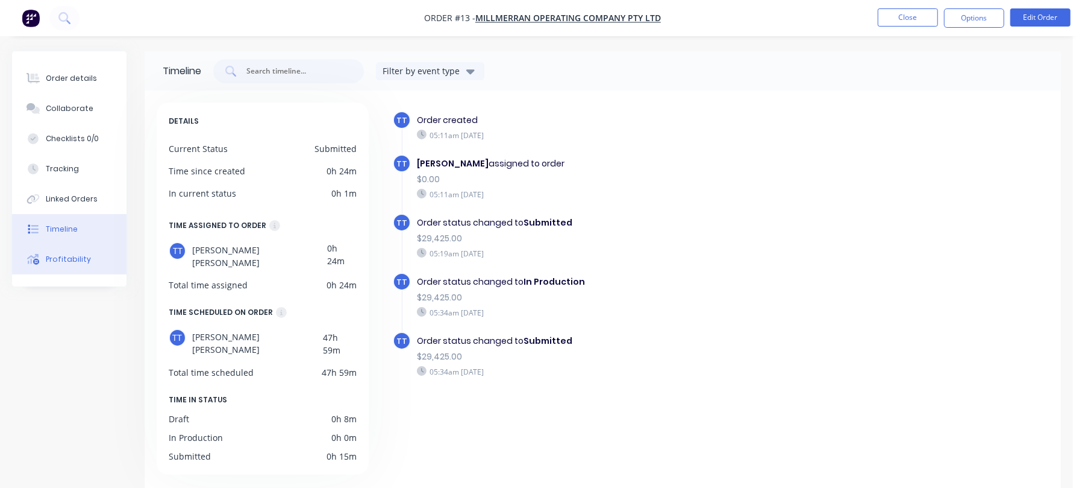
click at [75, 256] on div "Profitability" at bounding box center [68, 259] width 45 height 11
